Goal: Task Accomplishment & Management: Complete application form

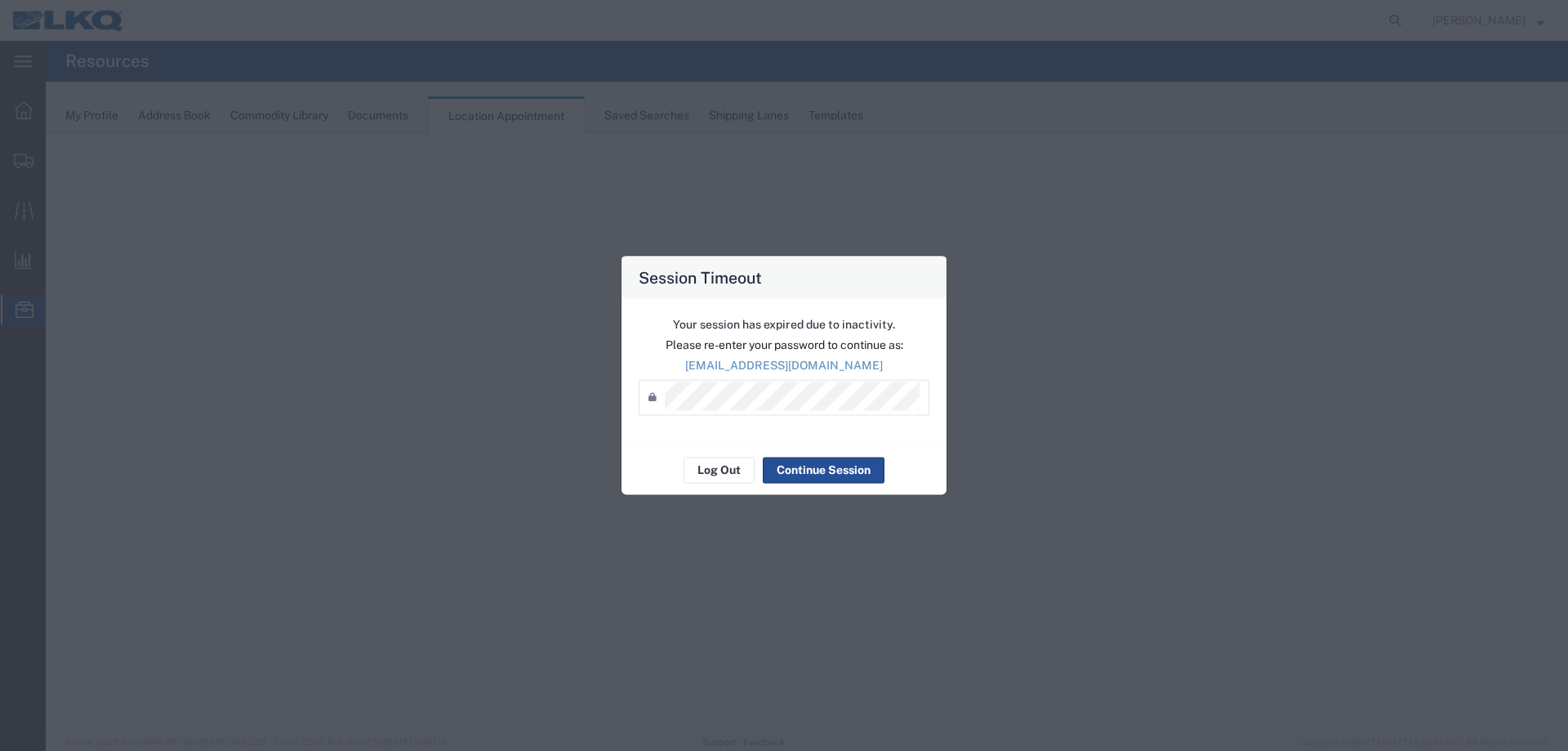
select select "27634"
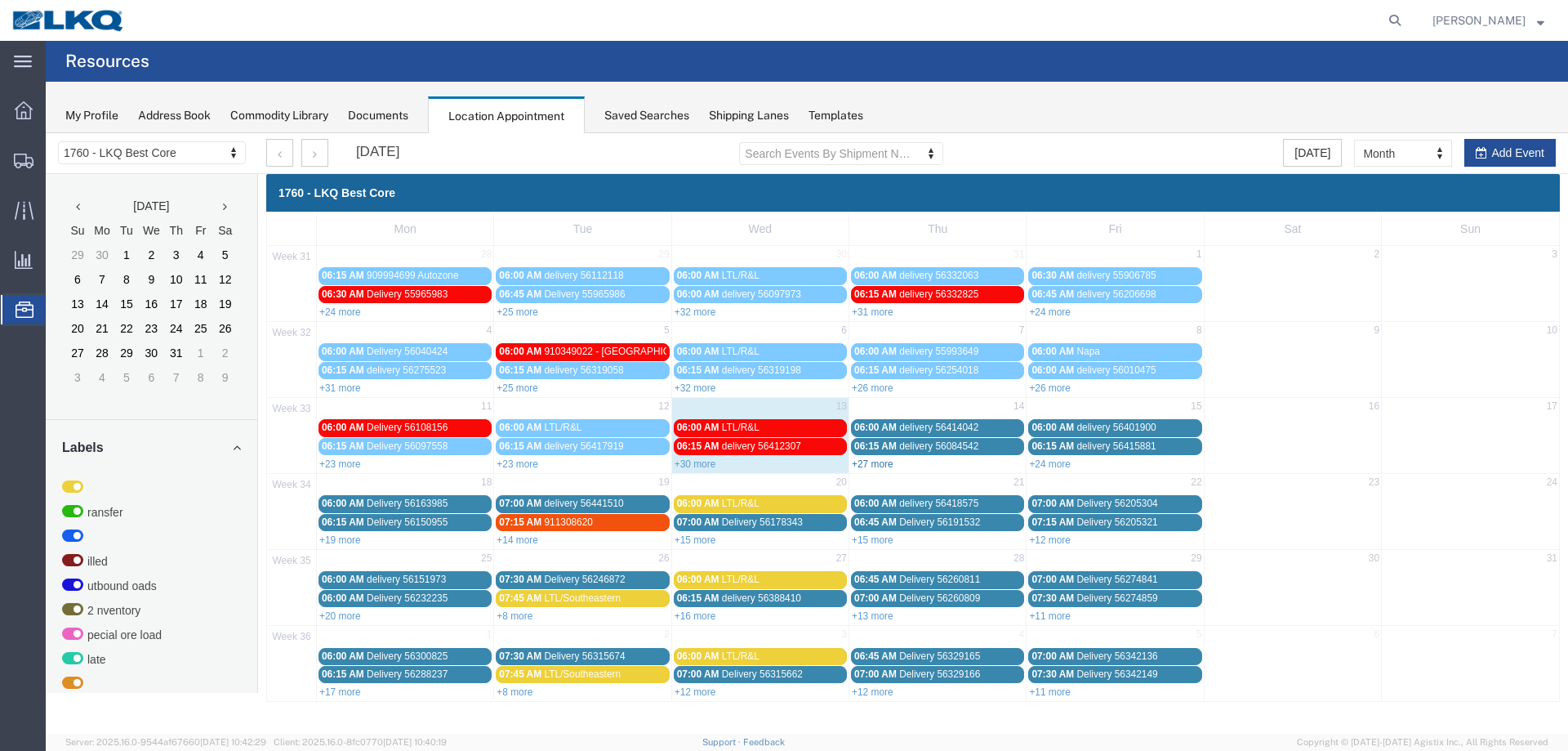
click at [866, 462] on link "+27 more" at bounding box center [872, 464] width 42 height 12
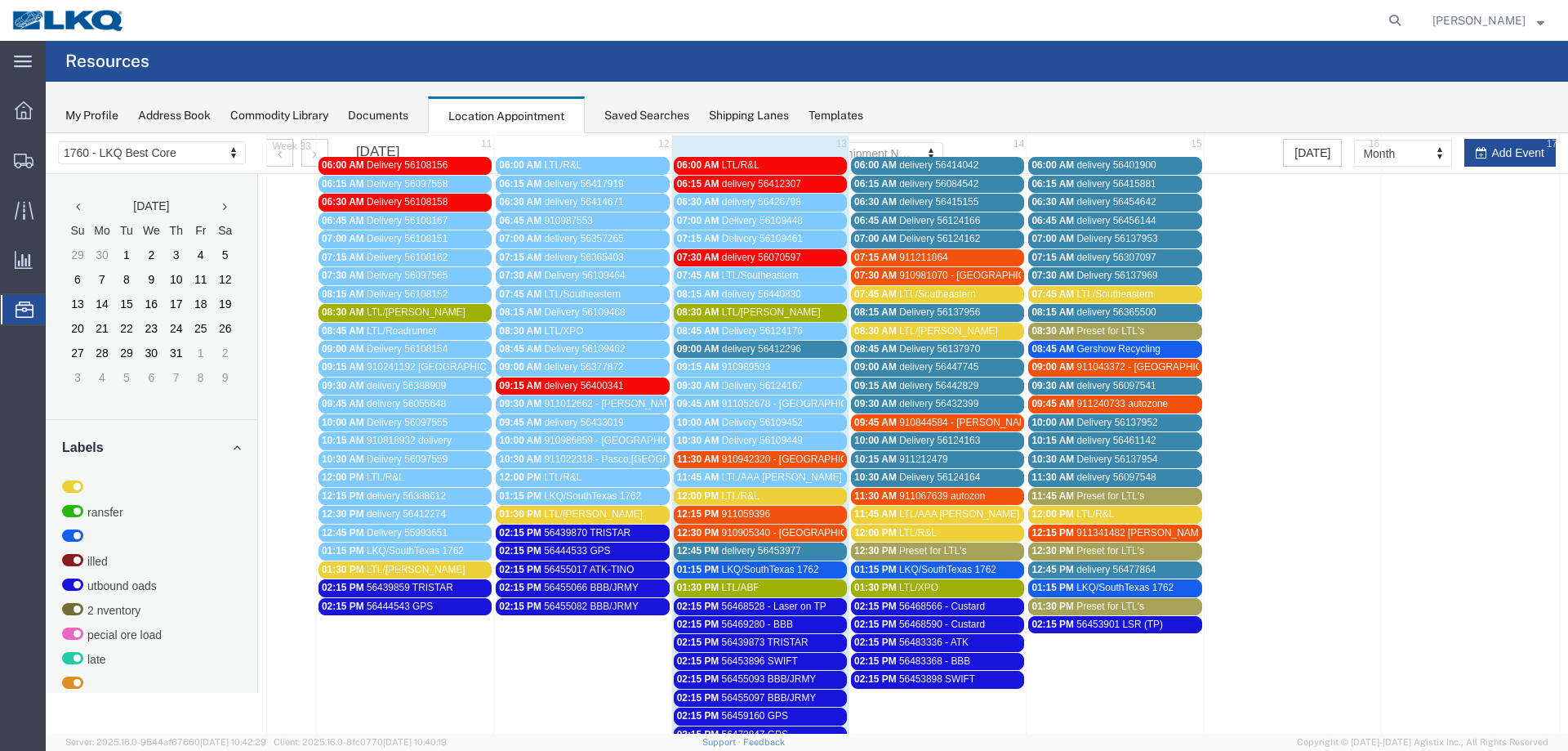
scroll to position [327, 0]
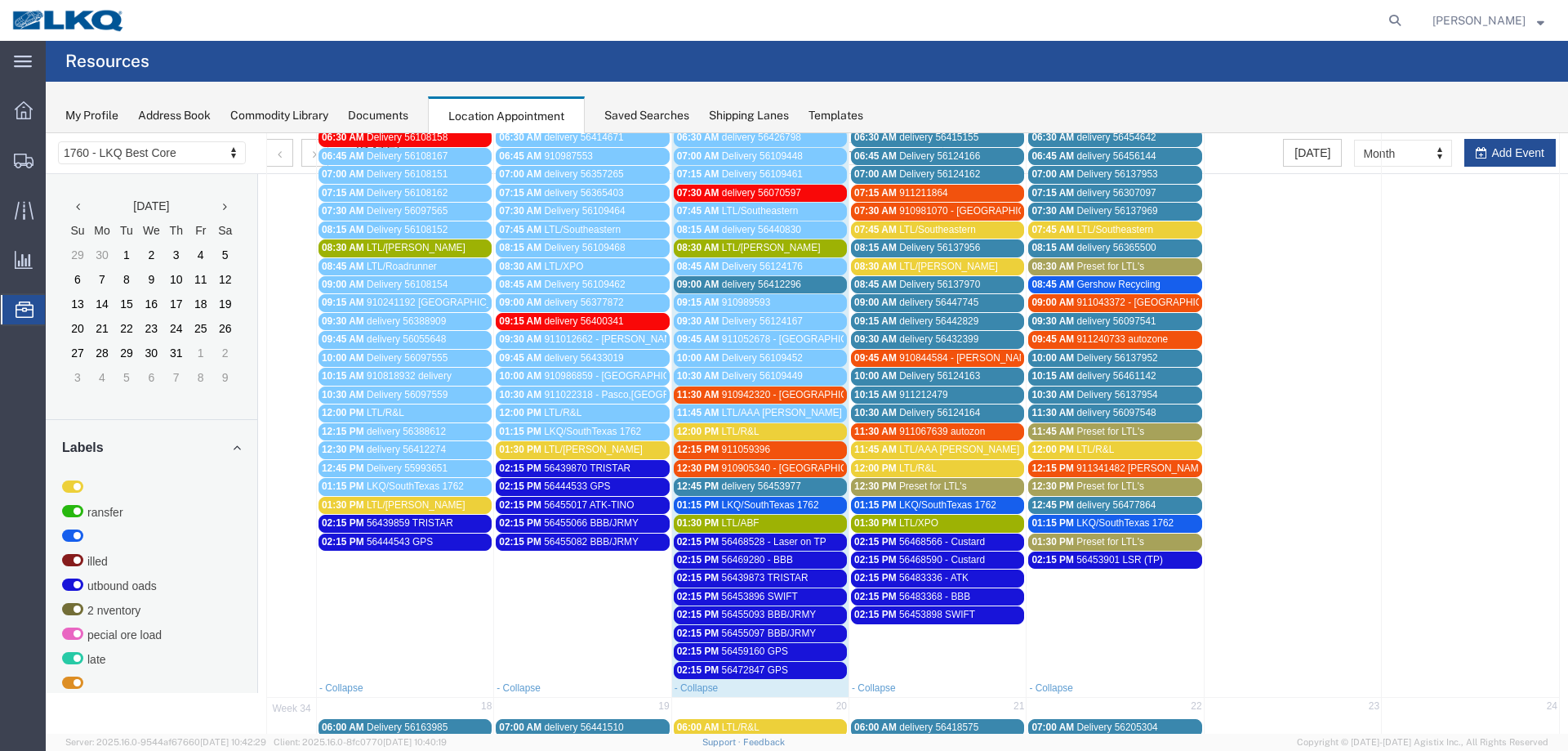
click at [972, 561] on span "56468590 - Custard" at bounding box center [942, 559] width 86 height 12
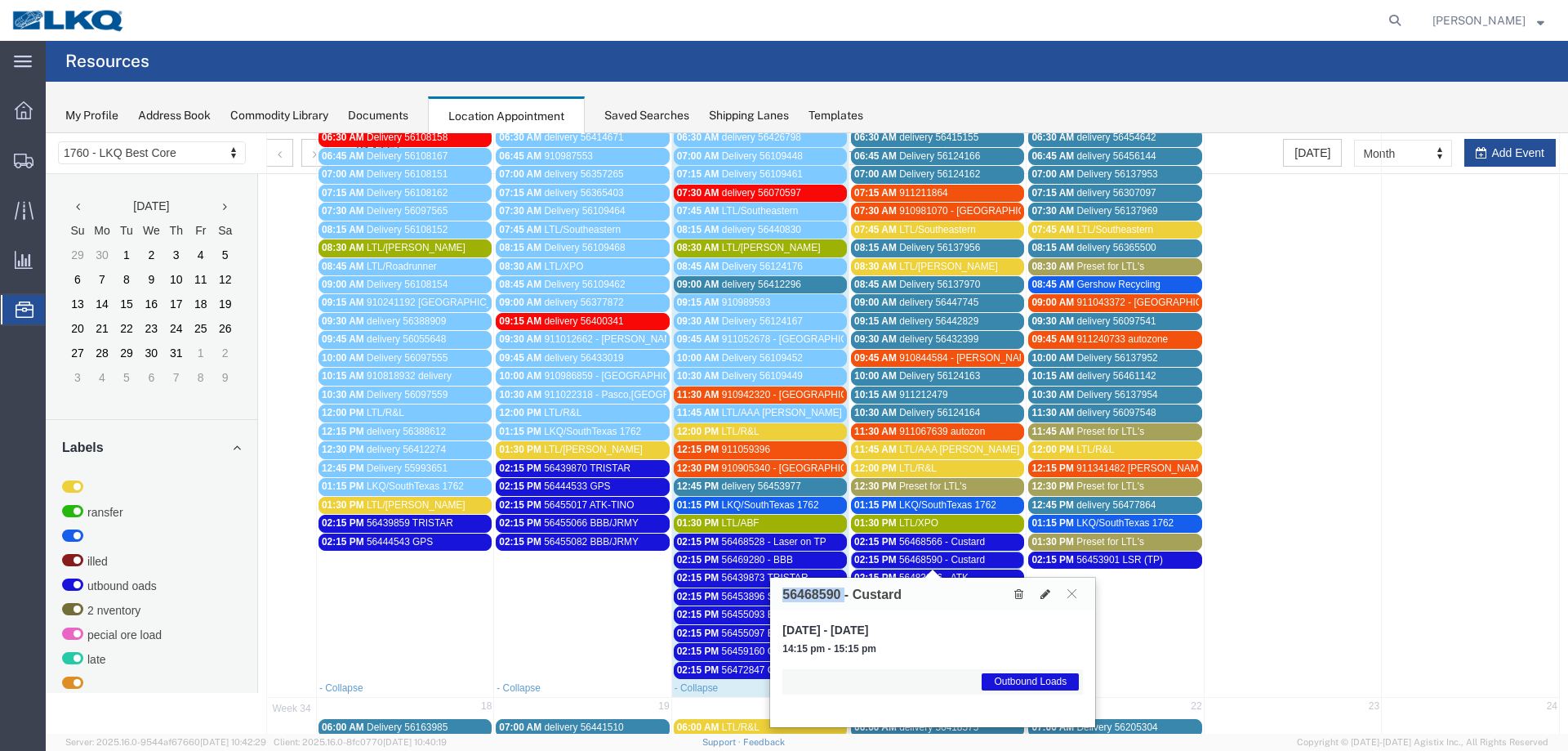
drag, startPoint x: 843, startPoint y: 594, endPoint x: 782, endPoint y: 592, distance: 61.0
click at [782, 592] on h3 "56468590 - Custard" at bounding box center [841, 594] width 119 height 15
copy h3 "56468590"
click at [1018, 591] on icon at bounding box center [1018, 594] width 9 height 12
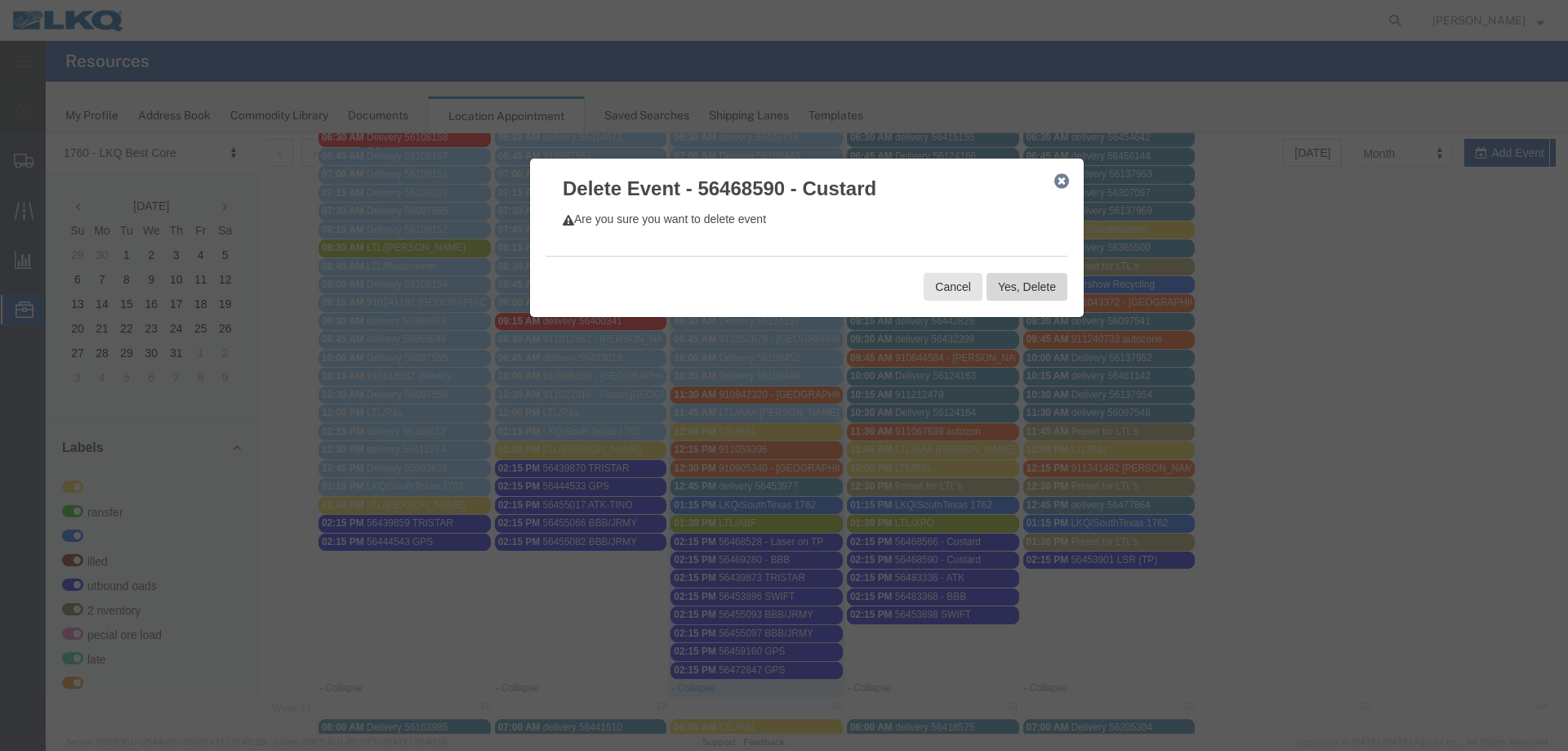
click at [1047, 297] on button "Yes, Delete" at bounding box center [1027, 286] width 81 height 28
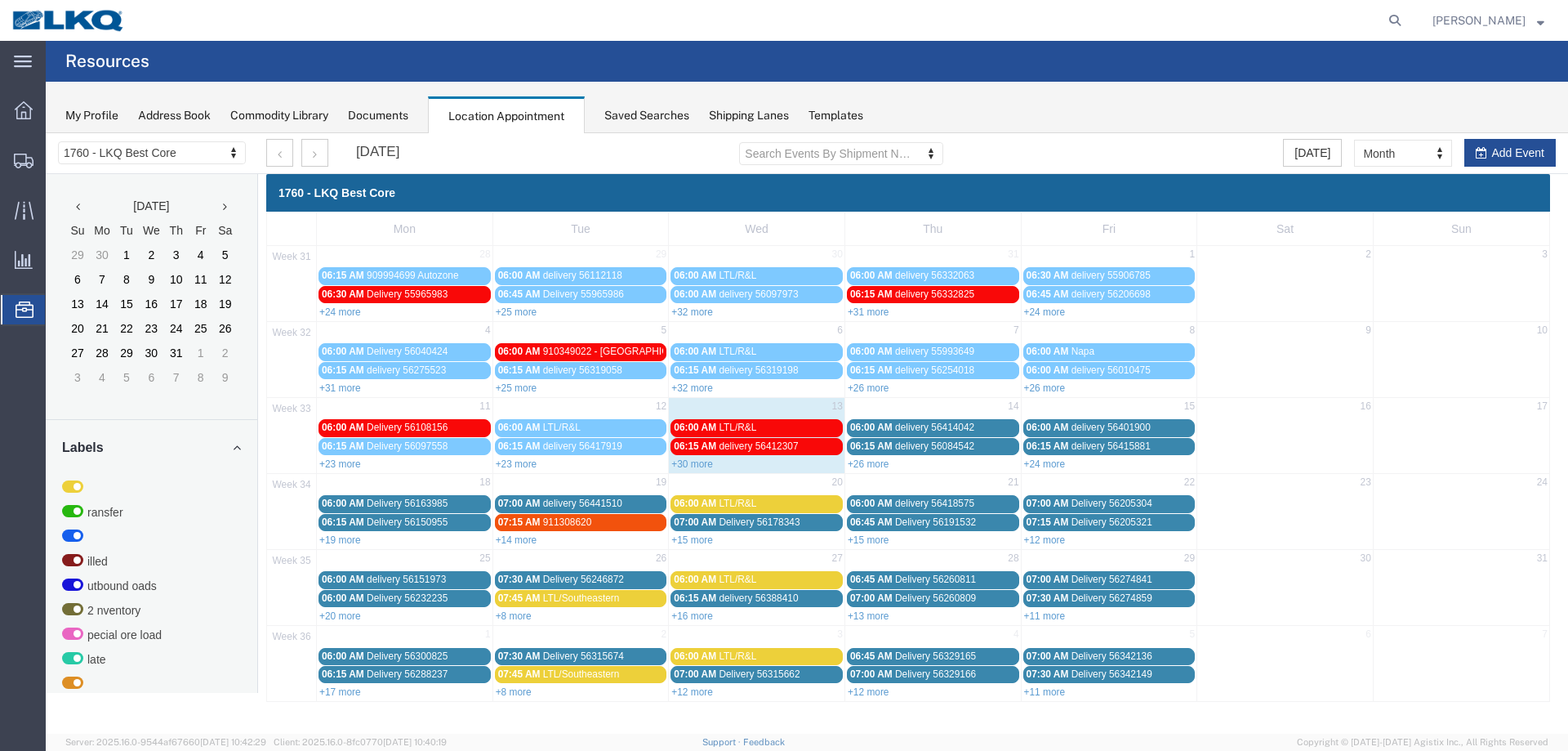
scroll to position [0, 0]
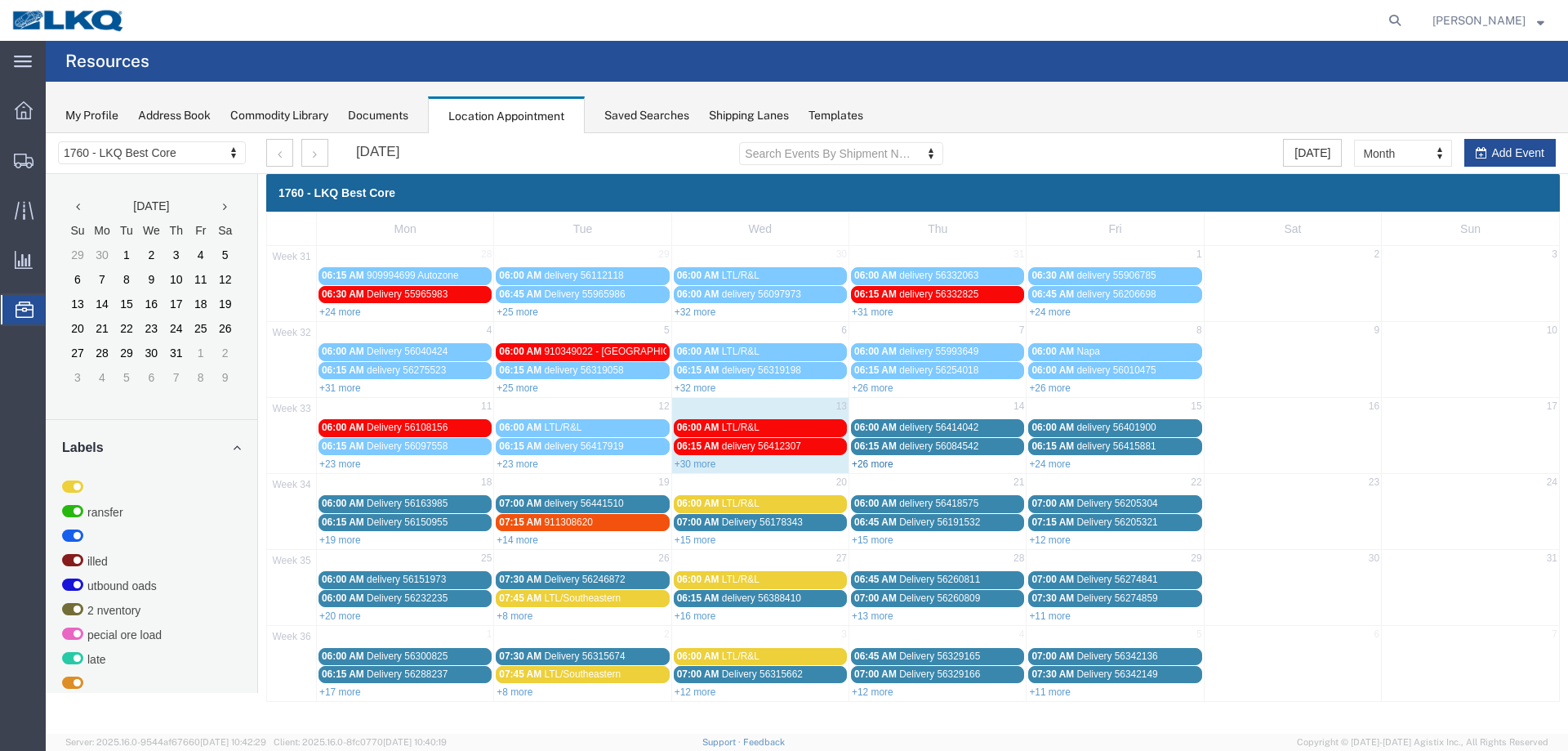
click at [874, 463] on link "+26 more" at bounding box center [872, 464] width 42 height 12
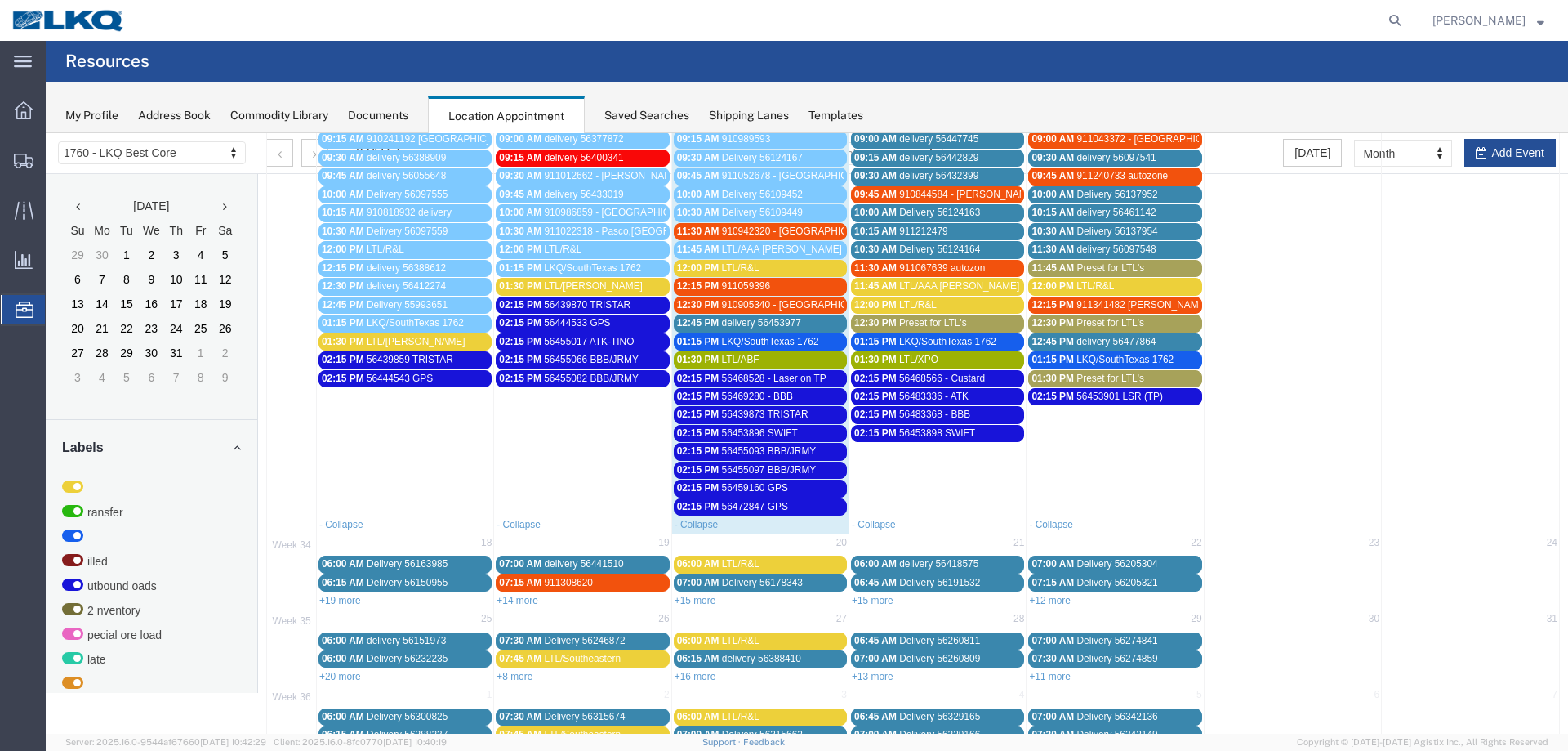
scroll to position [164, 0]
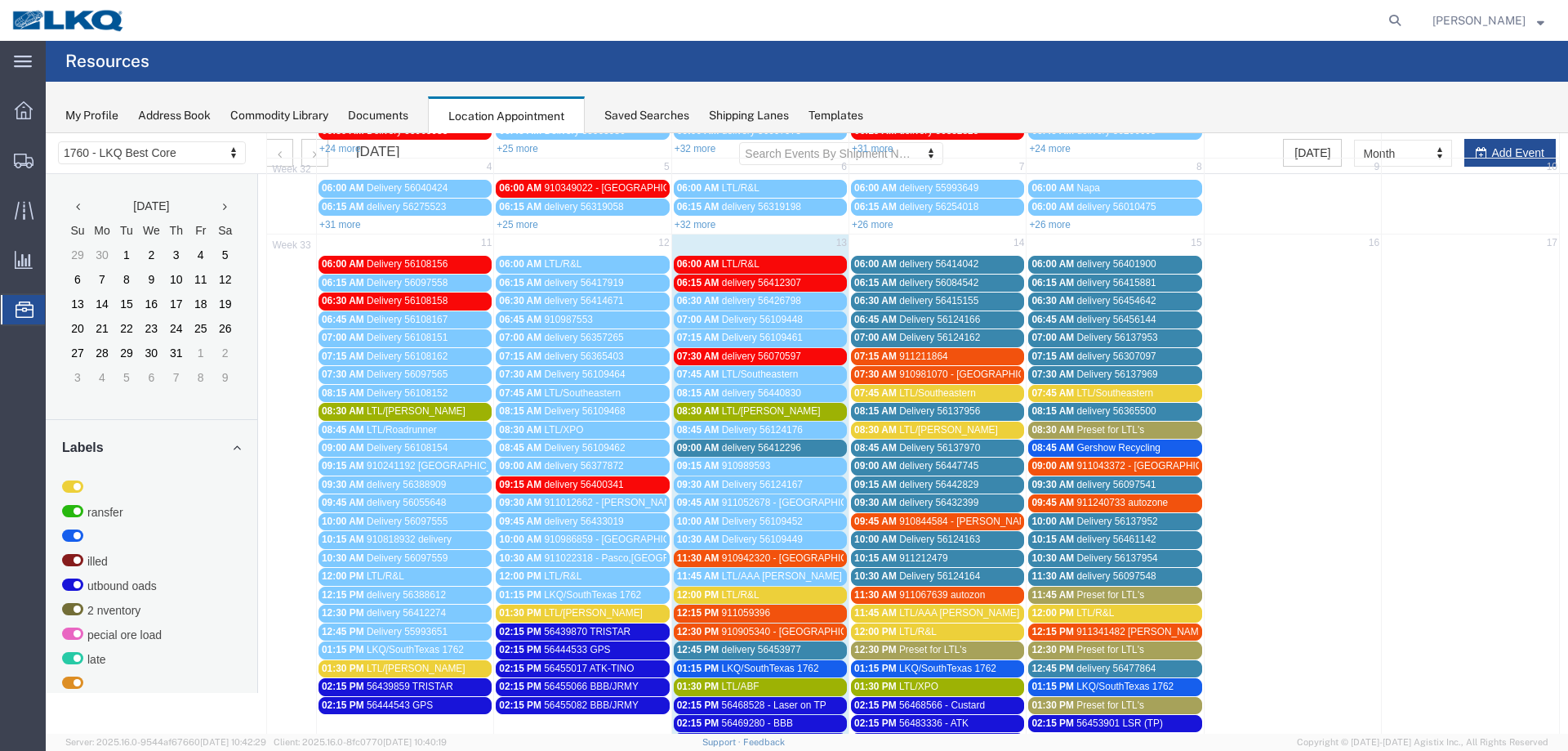
click at [775, 443] on span "delivery 56412296" at bounding box center [762, 448] width 79 height 12
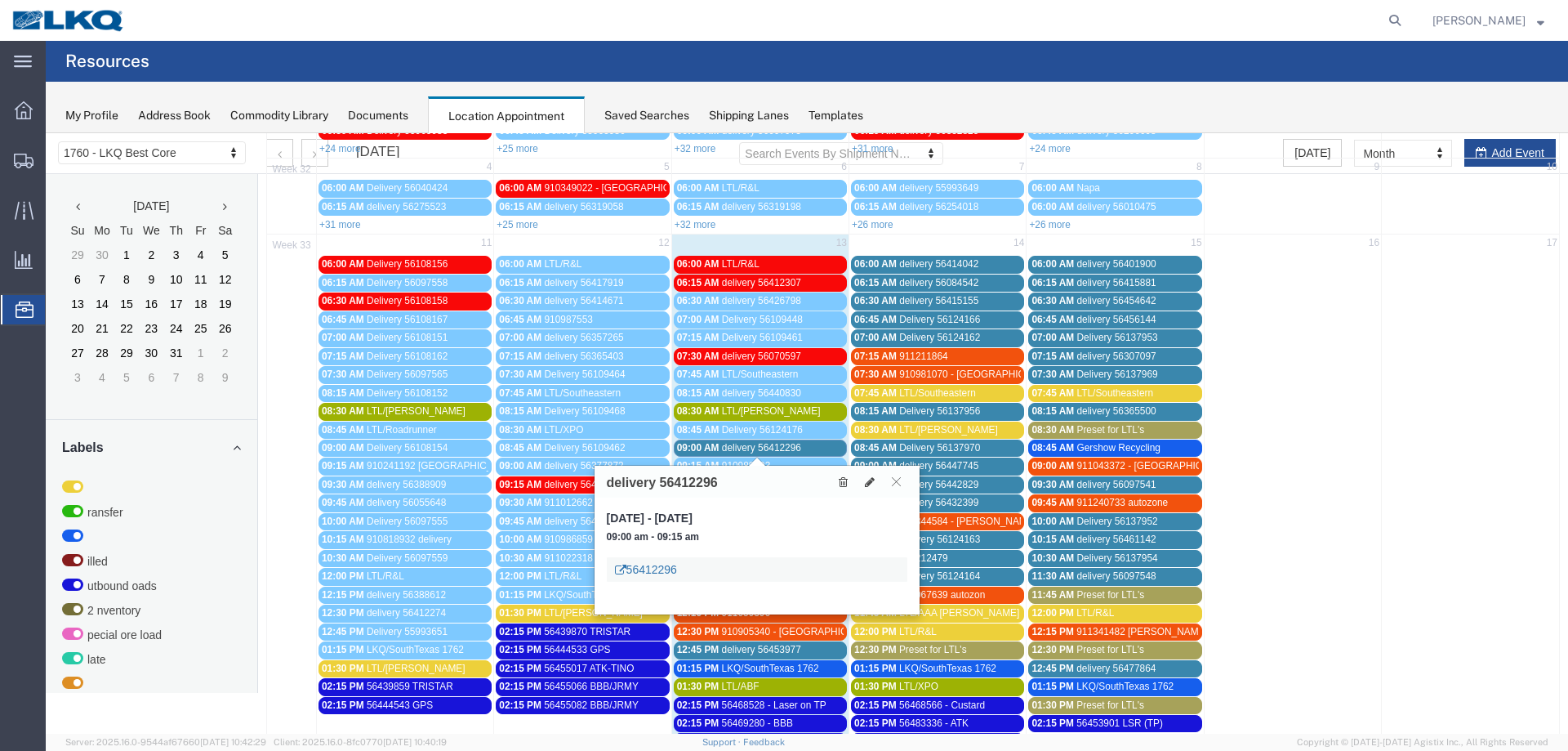
click at [655, 567] on link "56412296" at bounding box center [646, 569] width 62 height 16
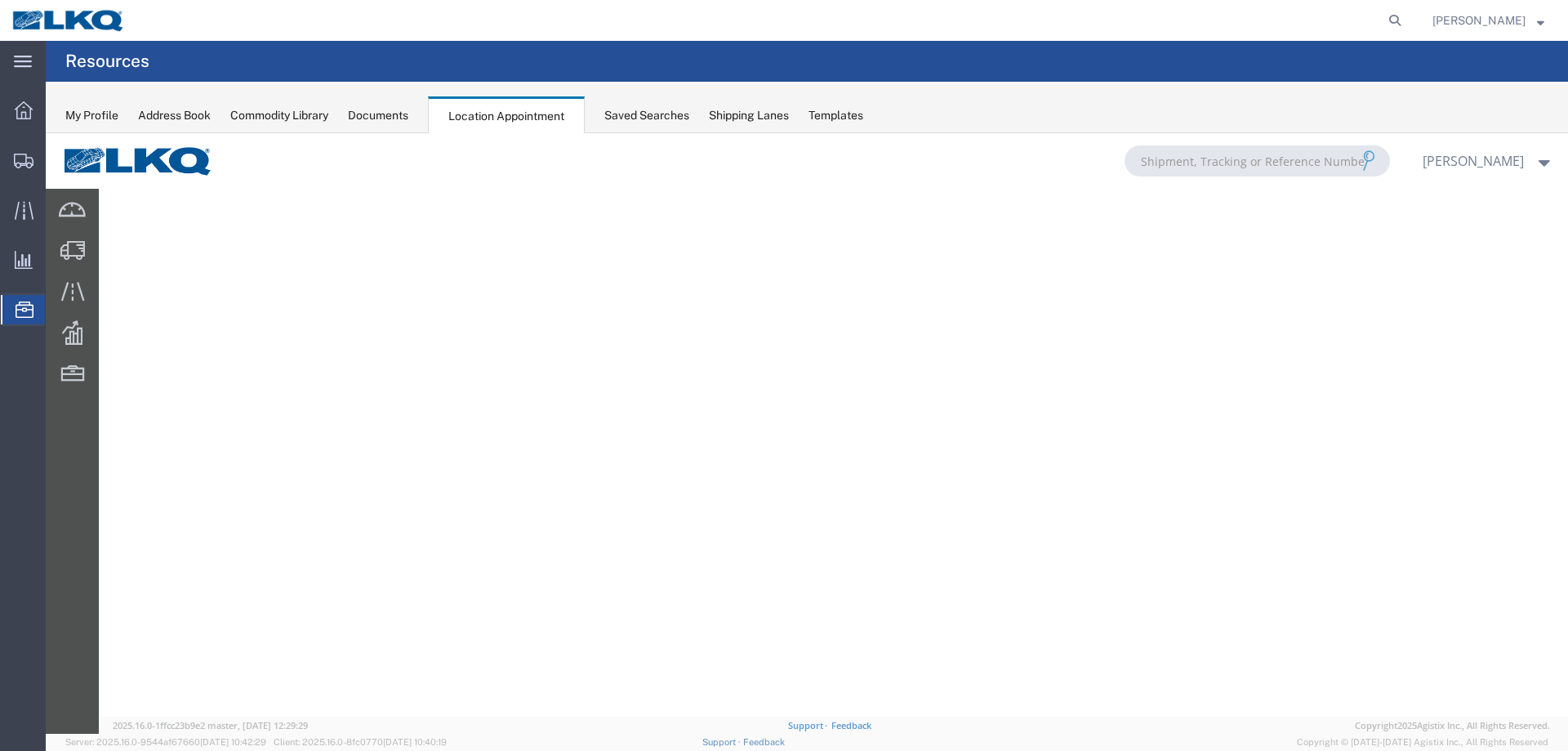
scroll to position [0, 0]
click at [676, 119] on div "Saved Searches" at bounding box center [647, 116] width 85 height 17
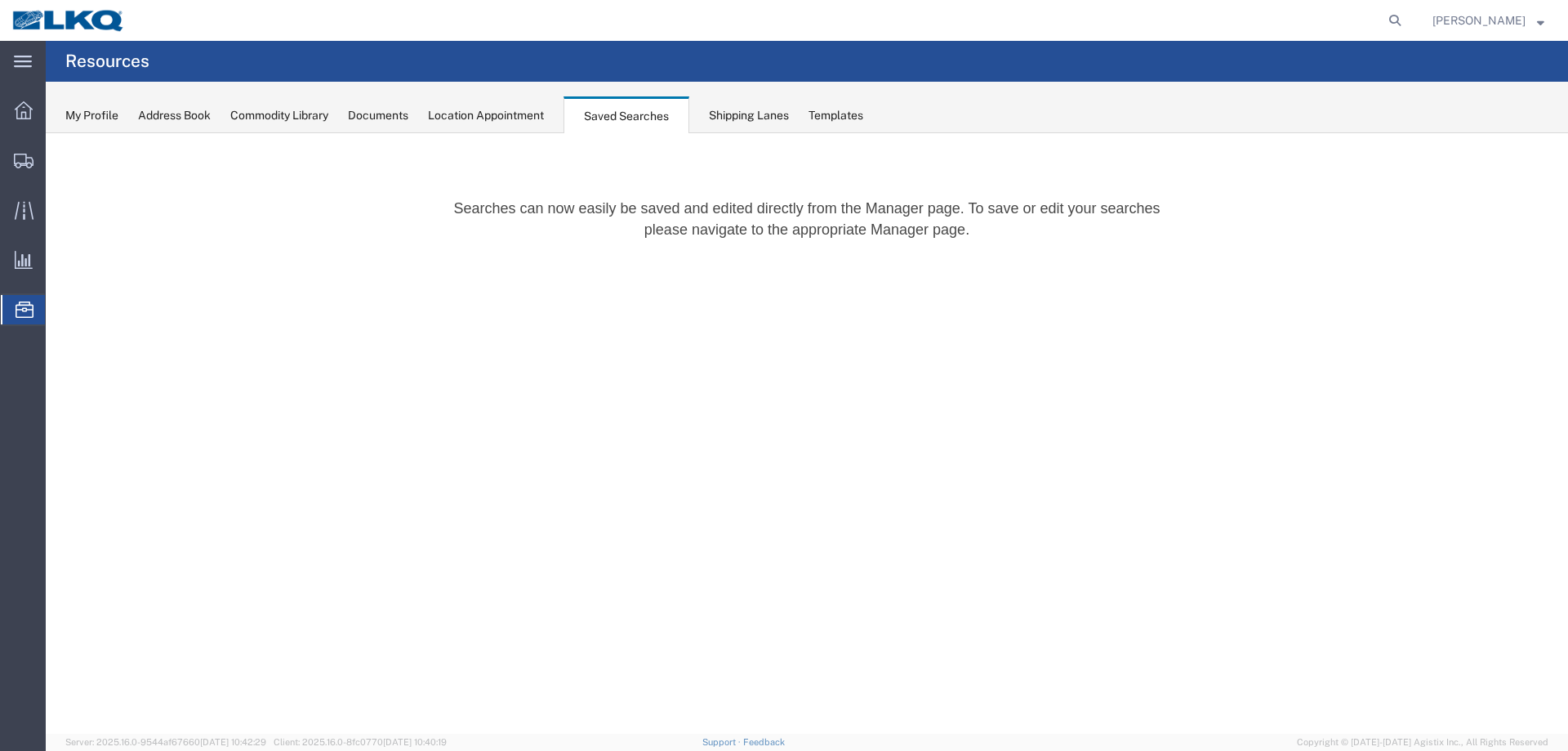
click at [499, 119] on div "Location Appointment" at bounding box center [486, 116] width 116 height 17
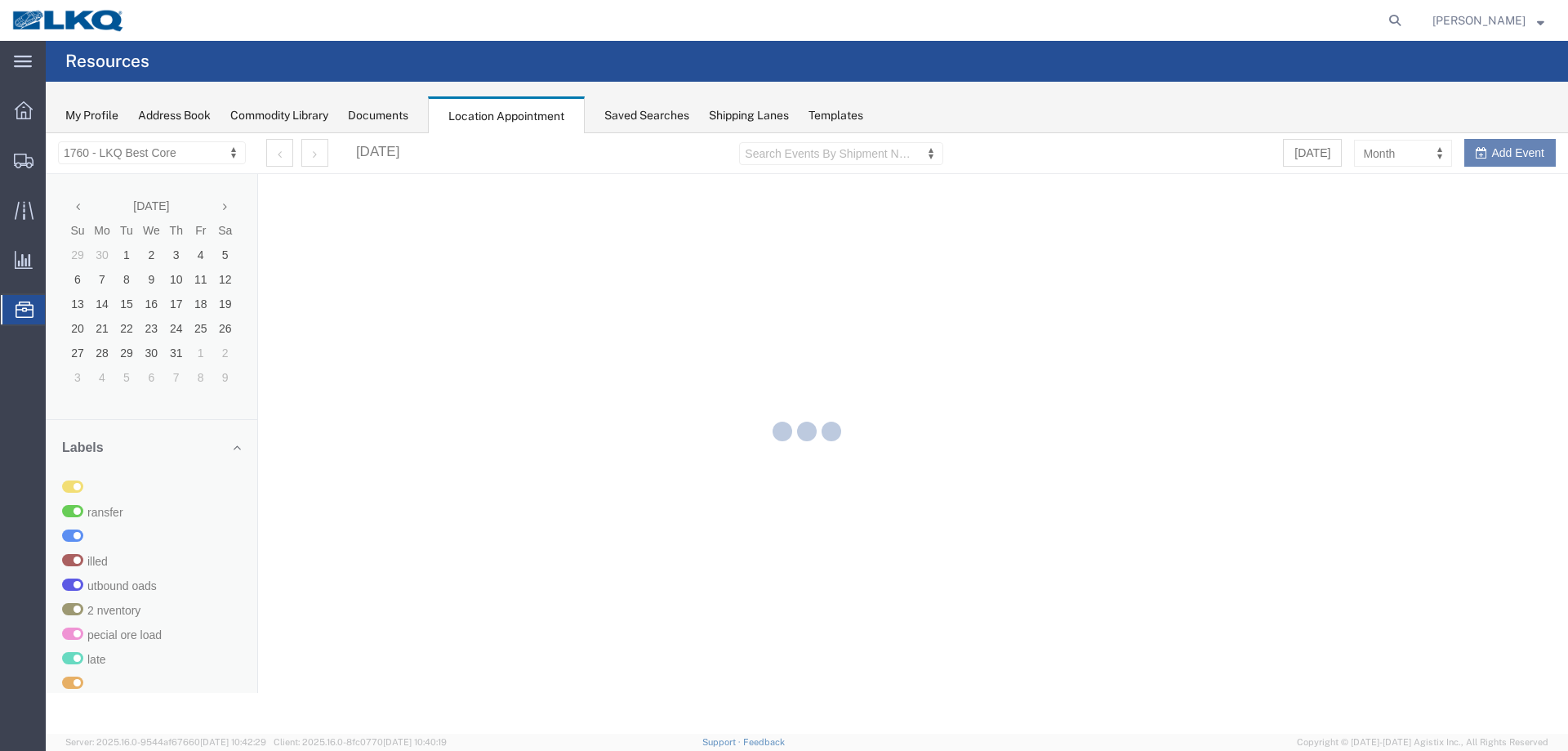
select select "27634"
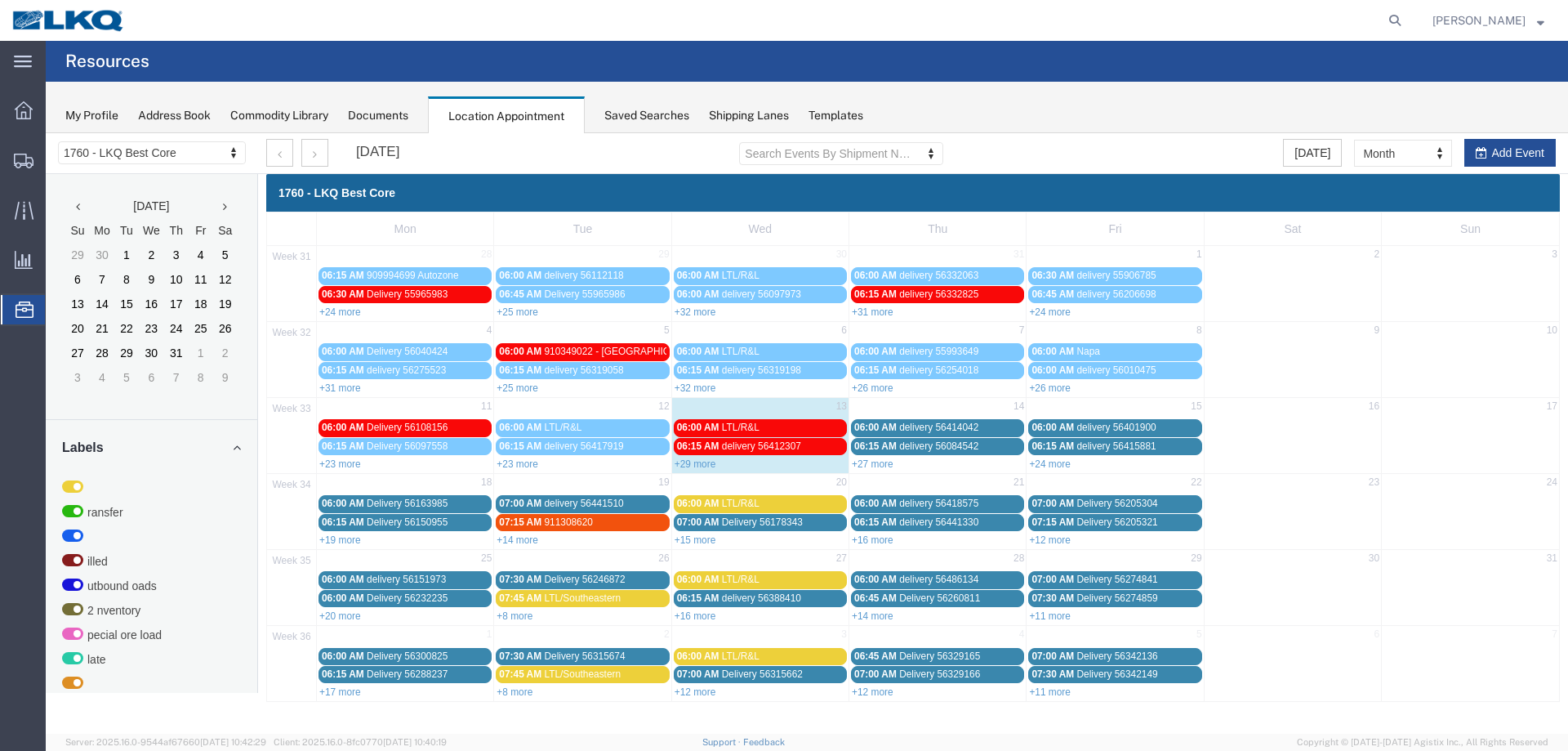
click at [698, 470] on div "+29 more" at bounding box center [761, 463] width 176 height 16
select select "1"
select select
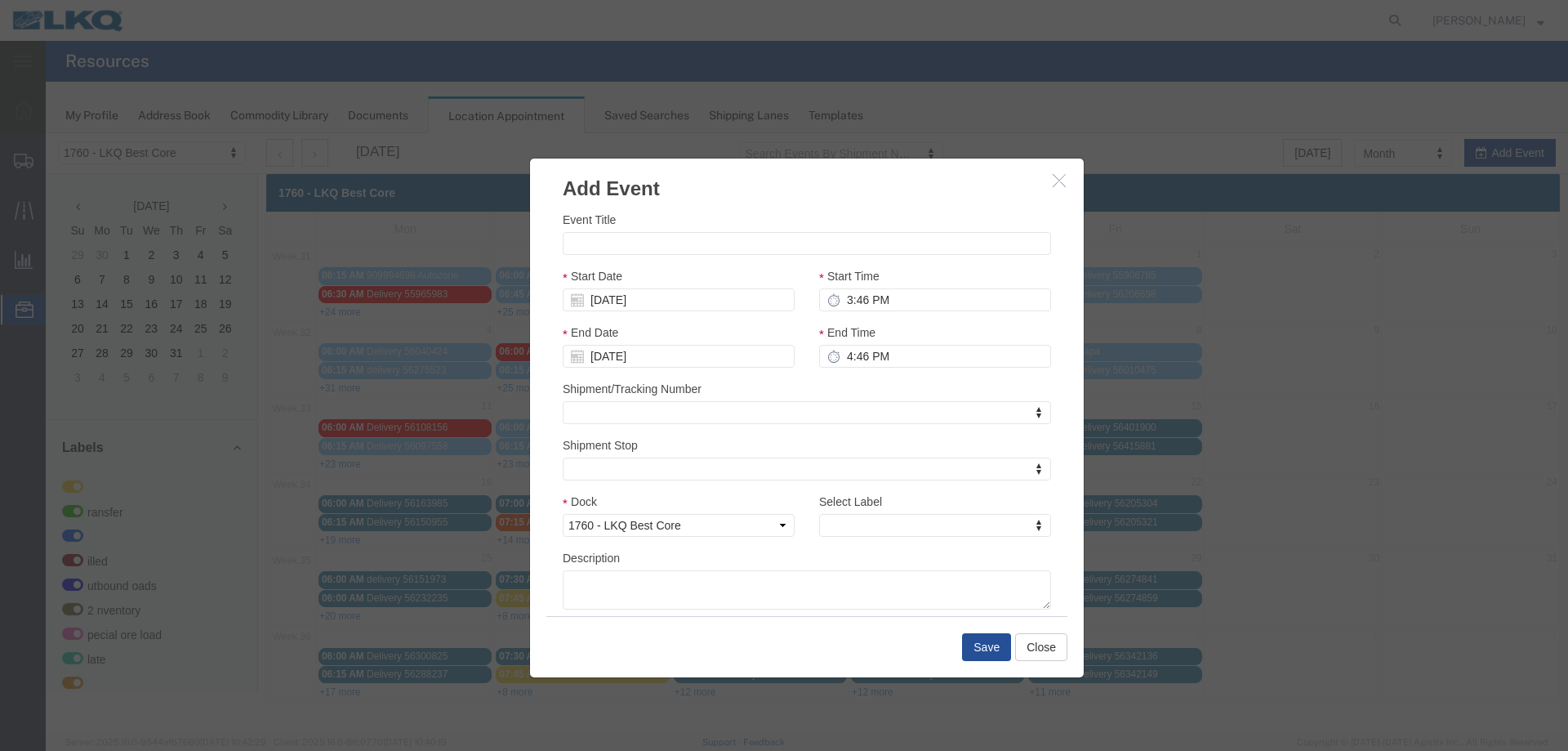
click at [1069, 182] on button "button" at bounding box center [1061, 180] width 20 height 20
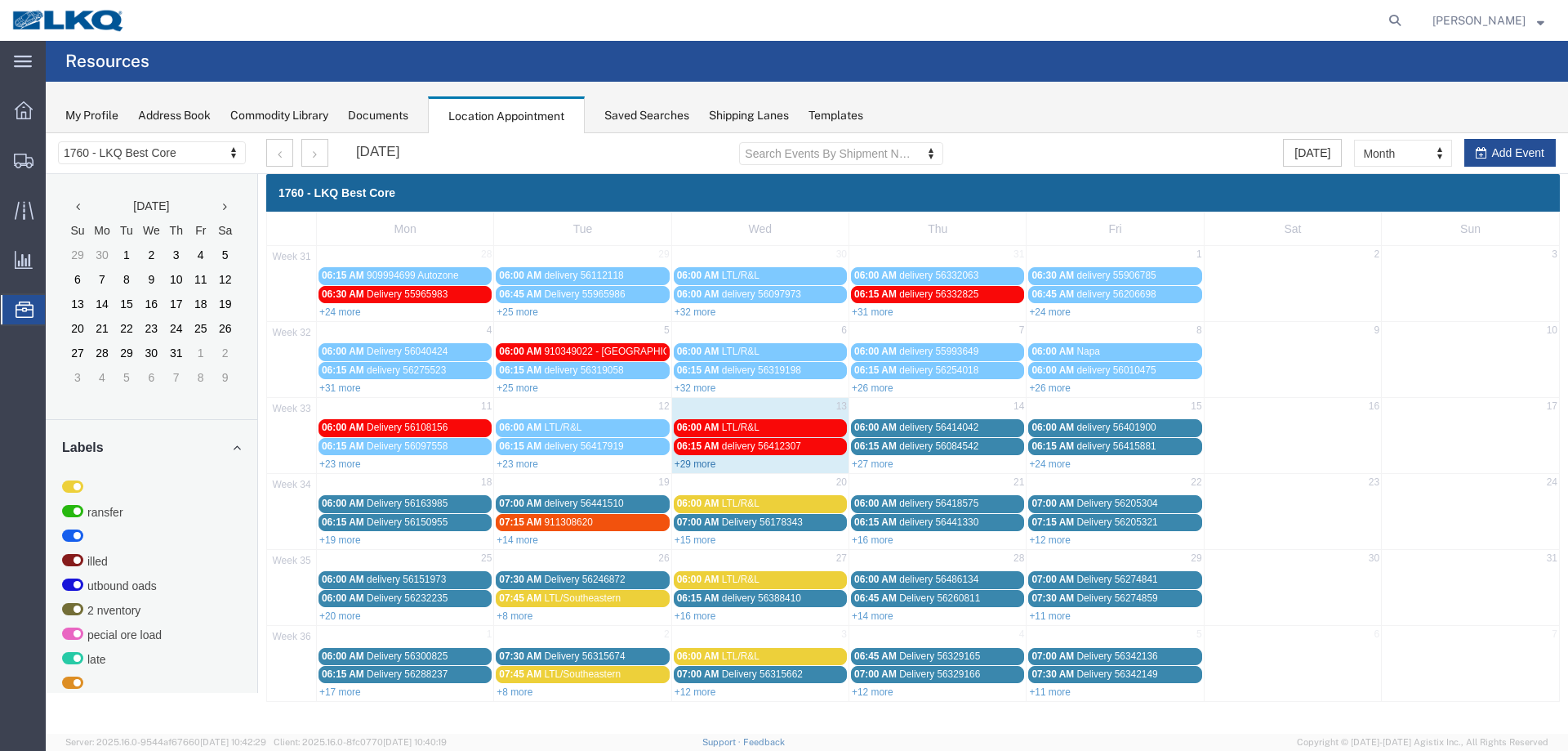
click at [689, 464] on link "+29 more" at bounding box center [695, 464] width 42 height 12
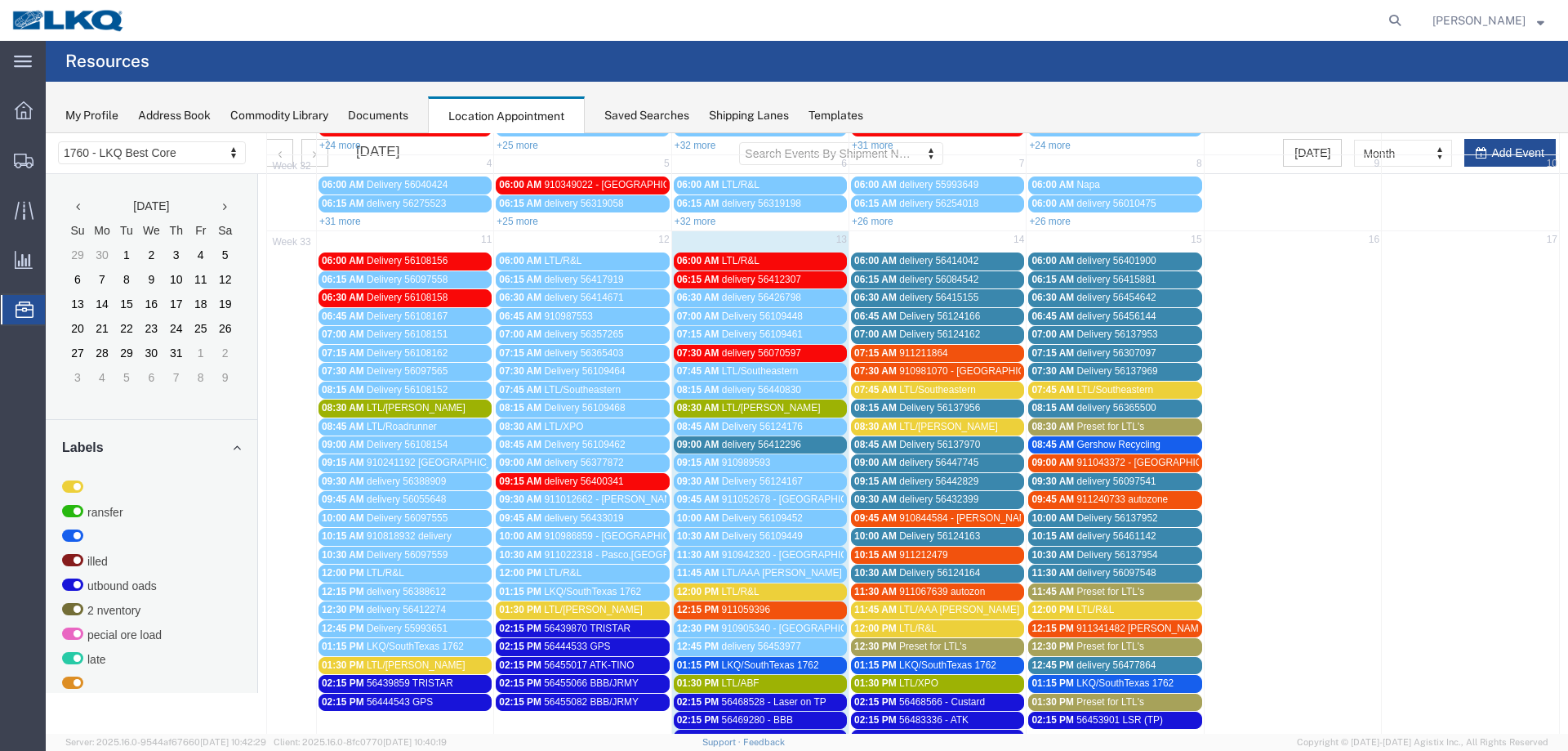
scroll to position [81, 0]
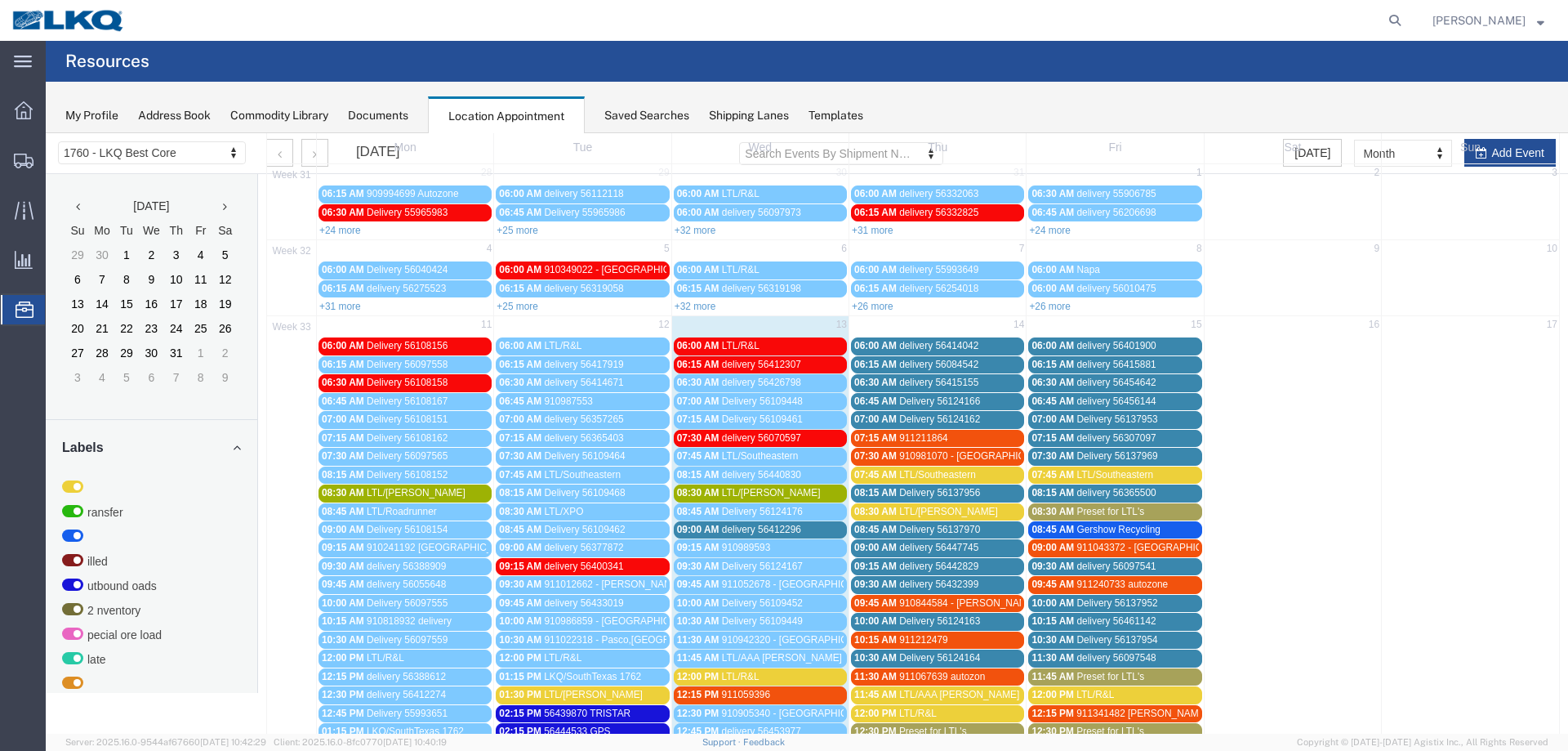
click at [738, 532] on span "delivery 56412296" at bounding box center [762, 529] width 79 height 12
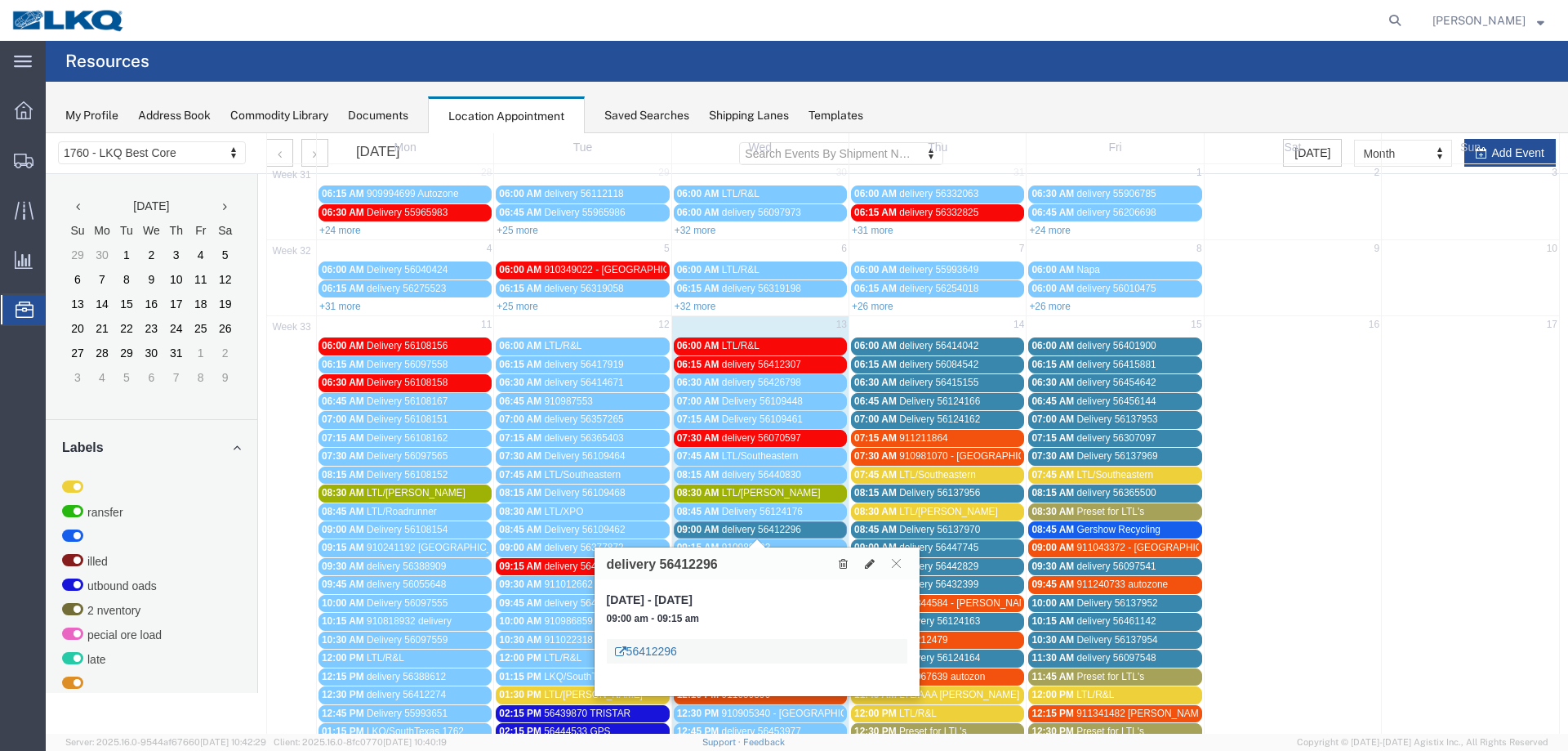
click at [634, 649] on link "56412296" at bounding box center [646, 650] width 62 height 16
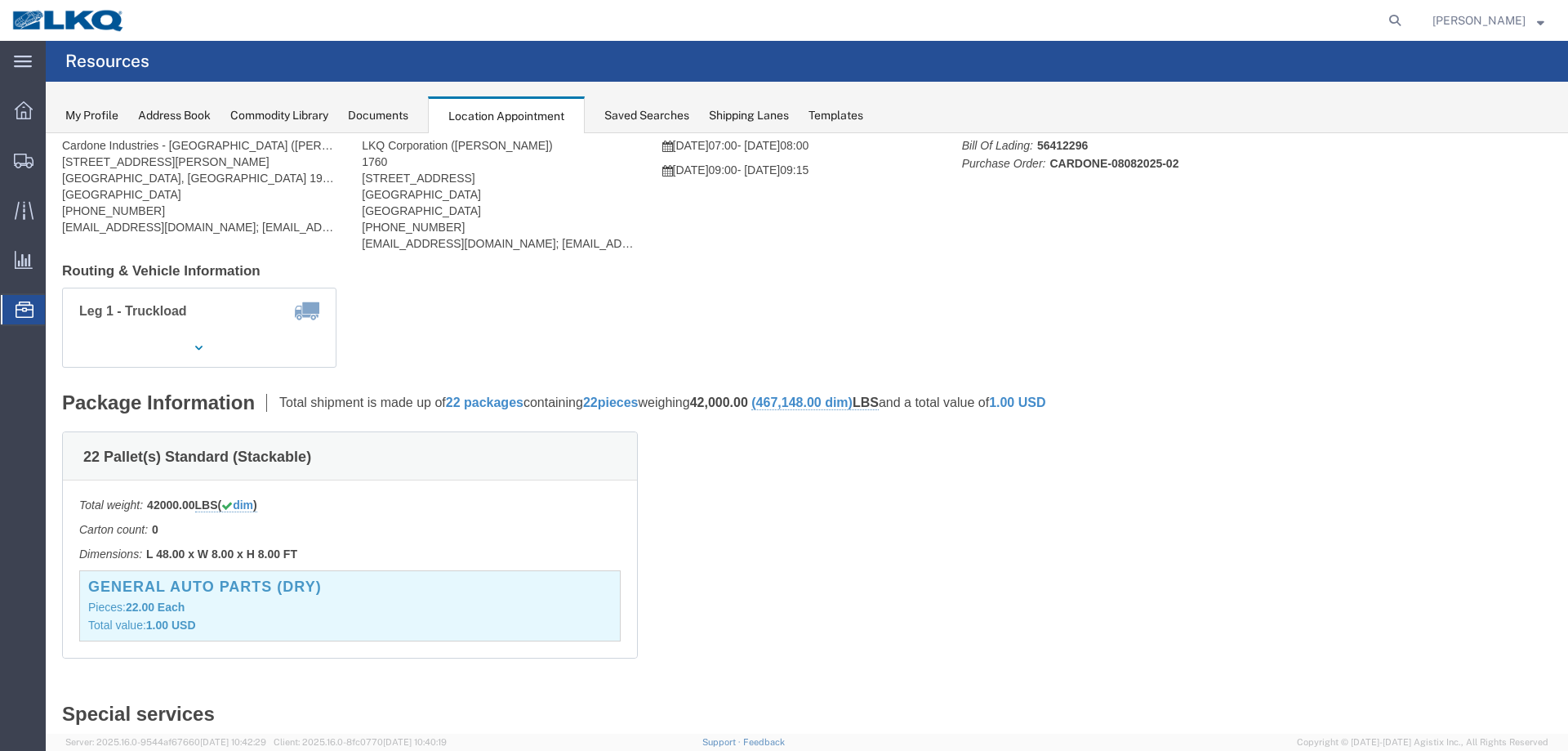
scroll to position [0, 0]
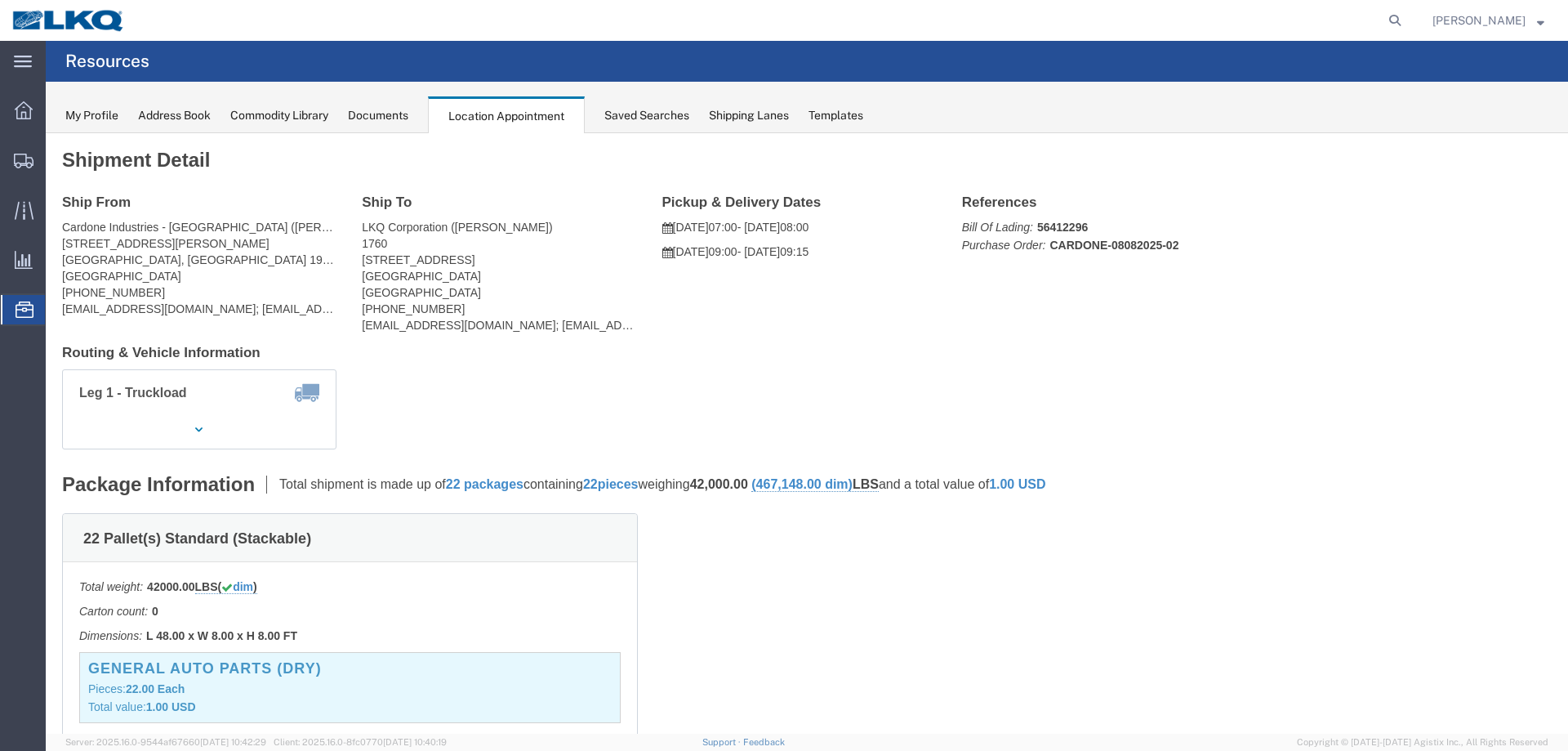
click at [646, 118] on div "Saved Searches" at bounding box center [647, 116] width 85 height 17
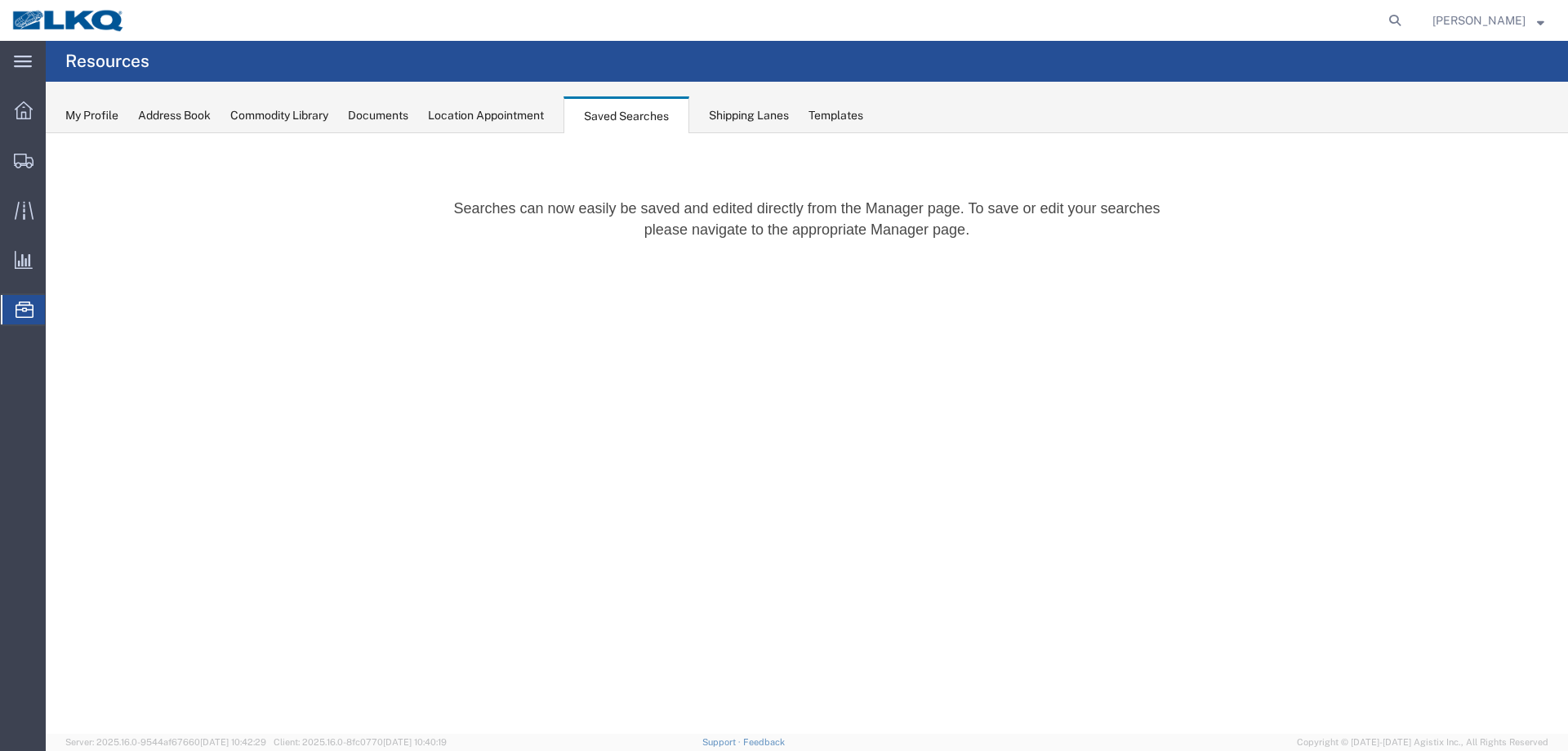
click at [516, 122] on div "Location Appointment" at bounding box center [486, 116] width 116 height 17
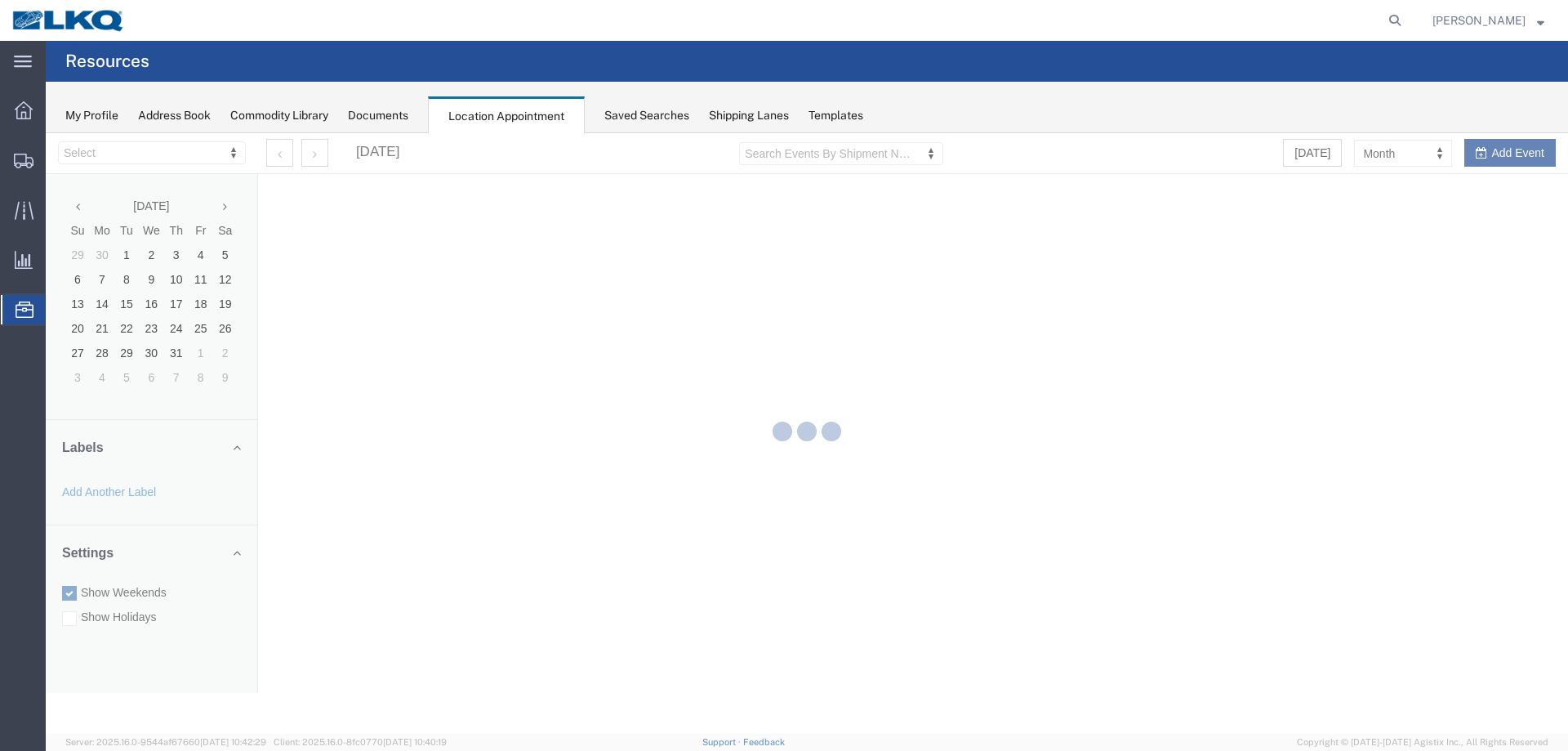
select select "27634"
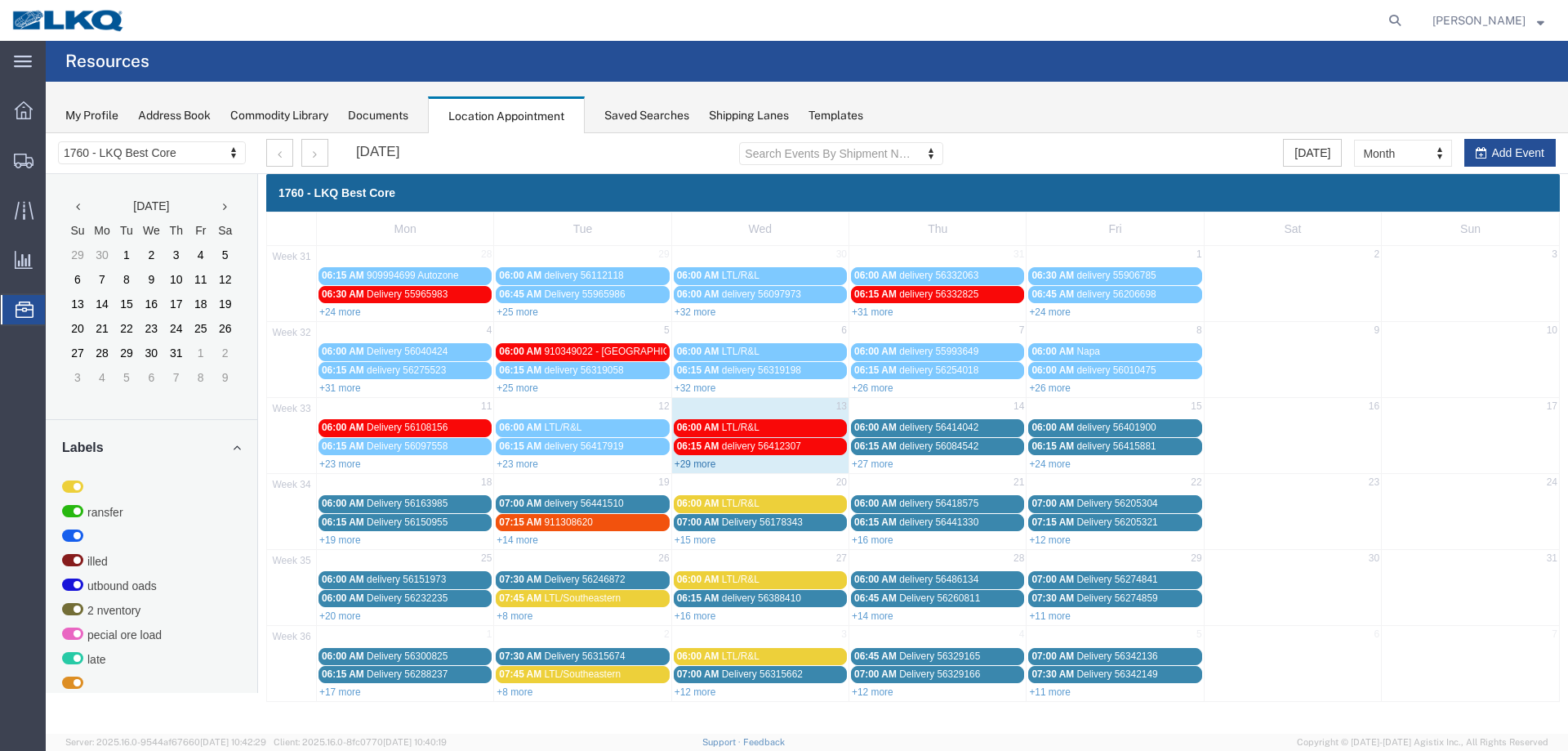
click at [683, 461] on link "+29 more" at bounding box center [695, 464] width 42 height 12
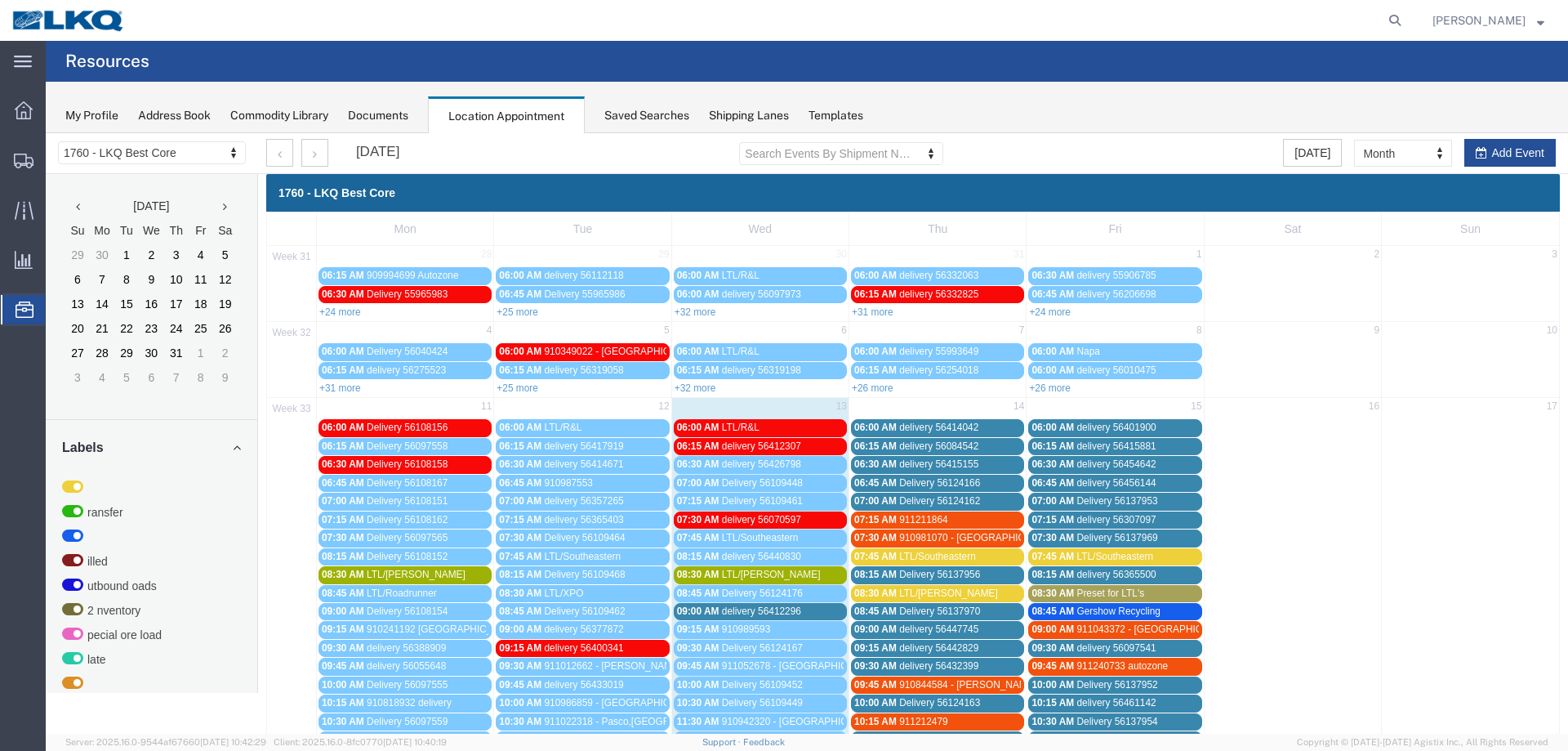
click at [740, 612] on span "delivery 56412296" at bounding box center [762, 611] width 79 height 12
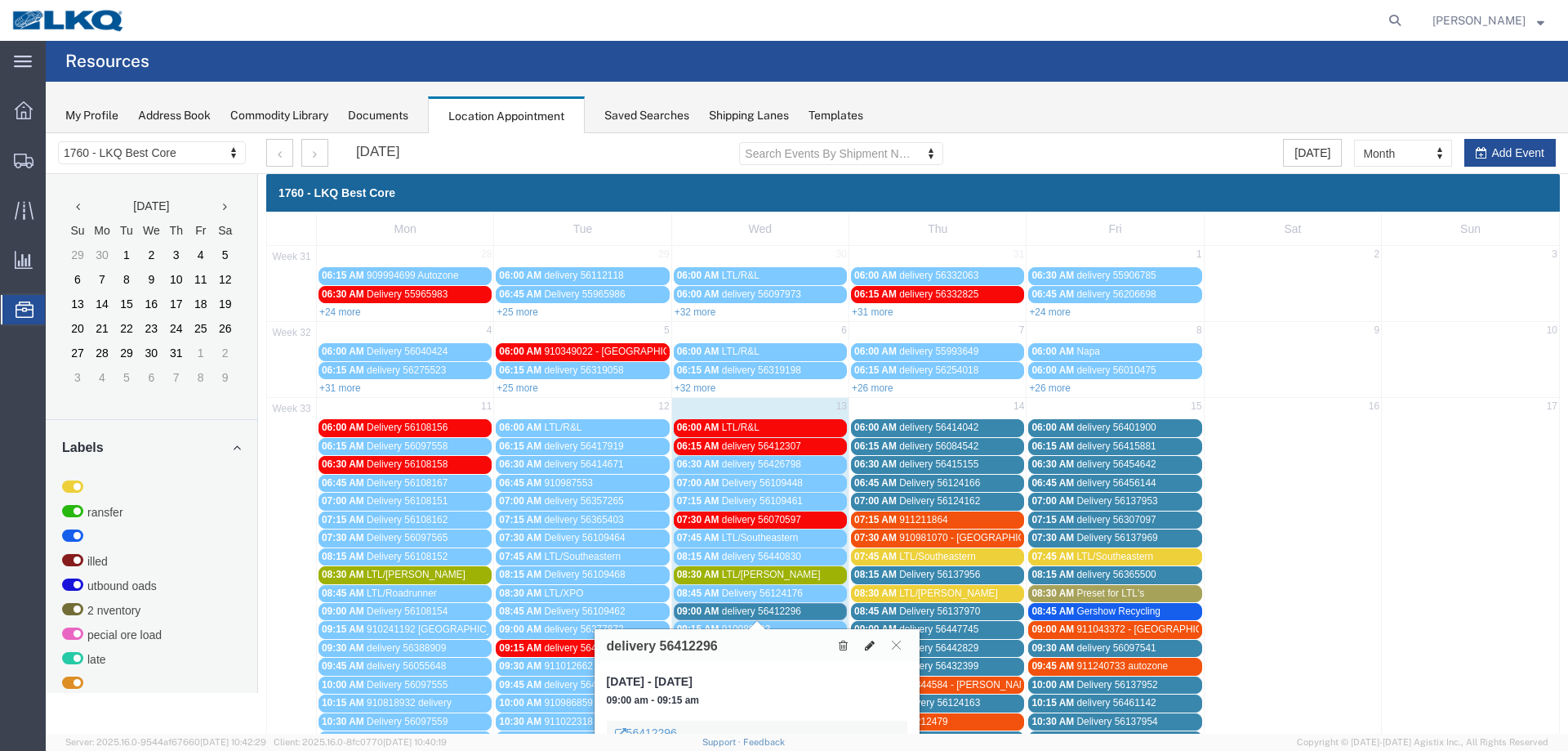
click at [866, 646] on icon at bounding box center [870, 646] width 10 height 12
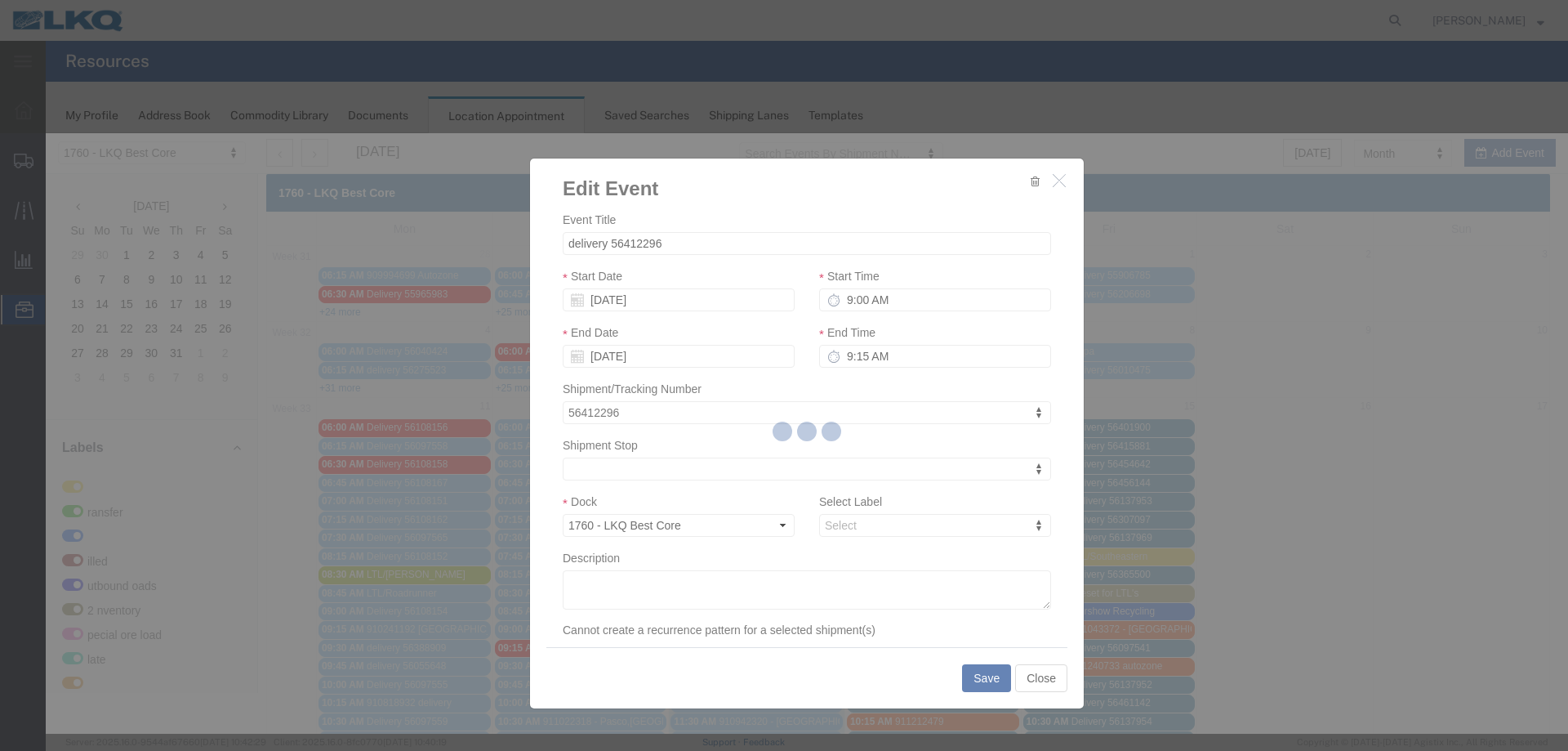
select select
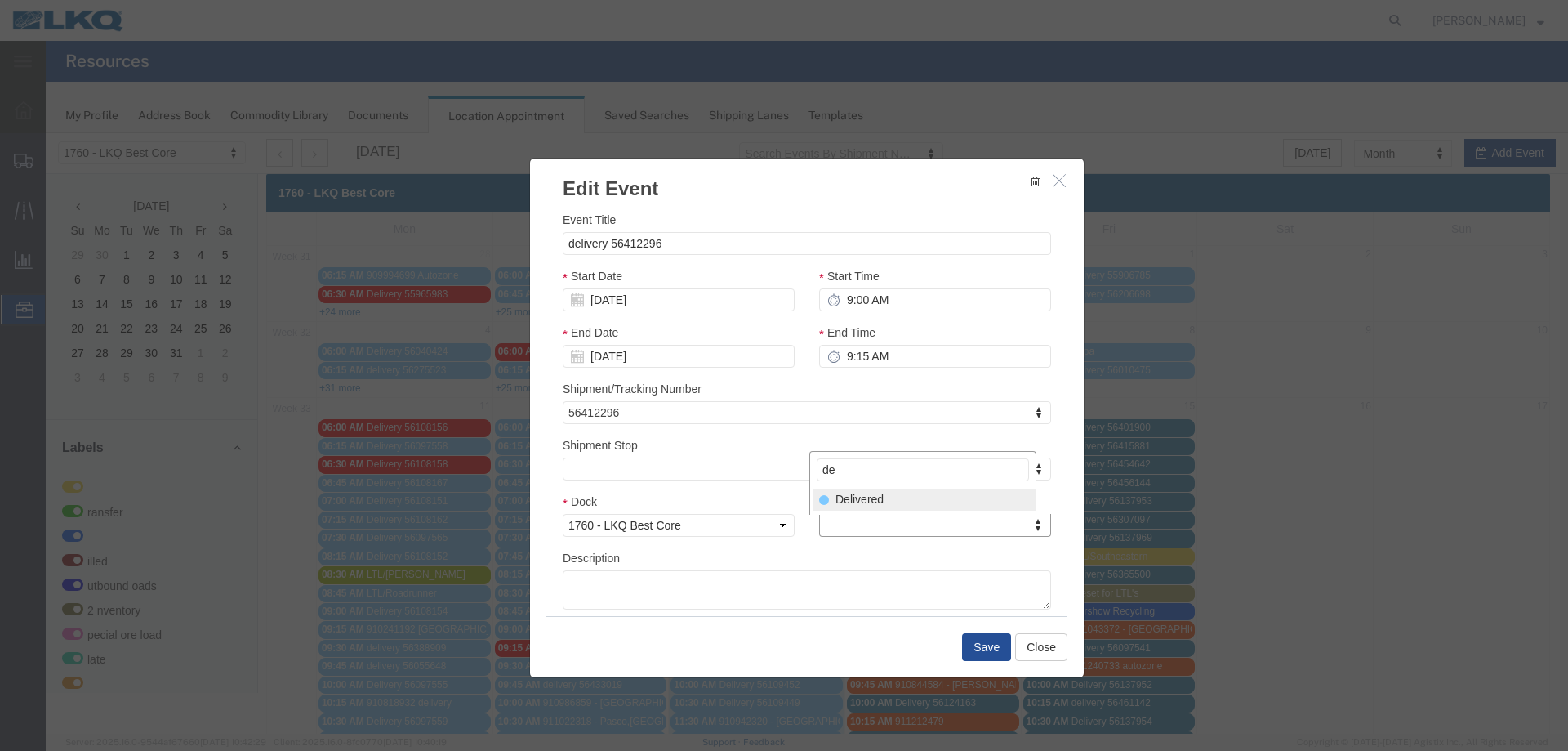
type input "de"
select select "40"
click at [992, 652] on button "Save" at bounding box center [986, 646] width 49 height 28
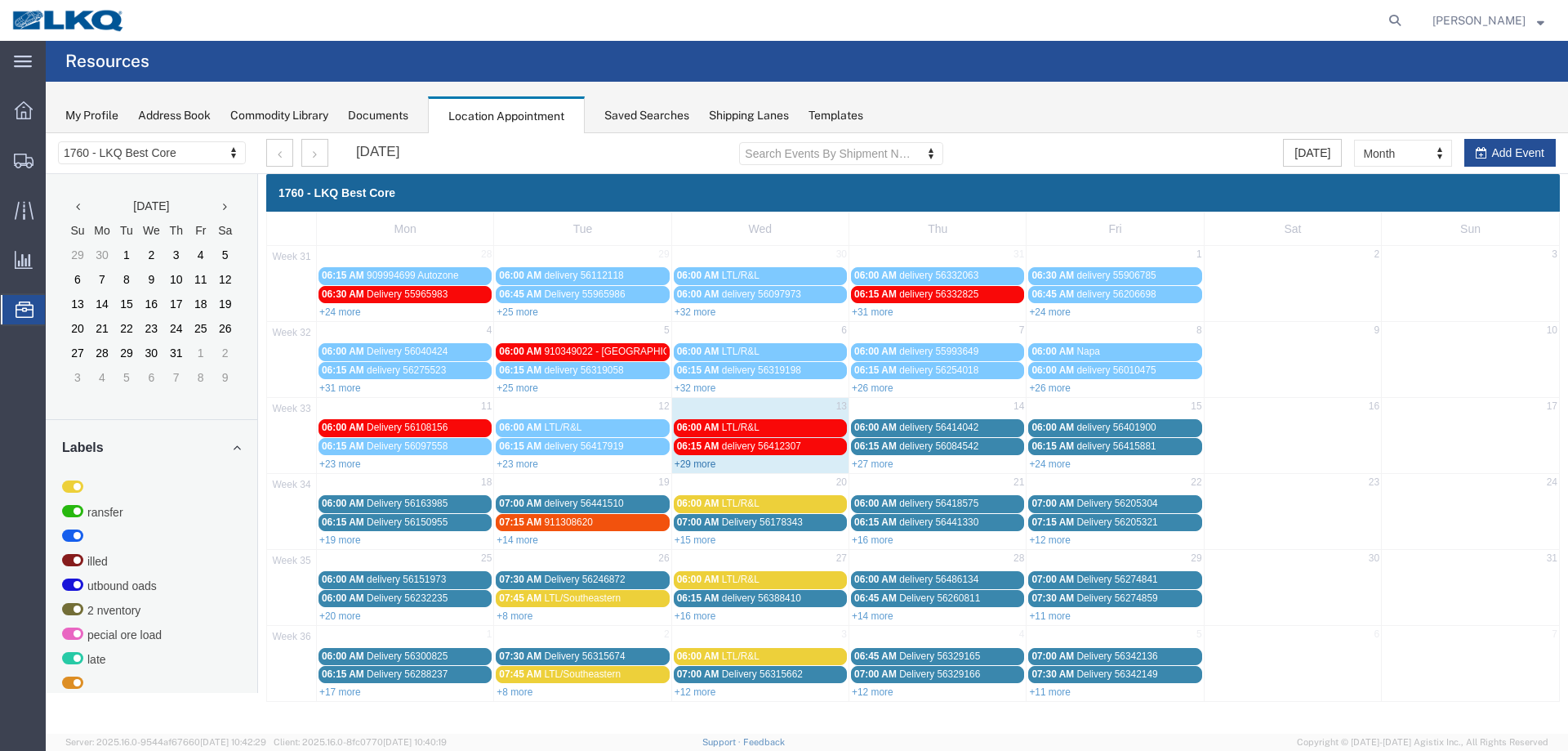
click at [704, 462] on link "+29 more" at bounding box center [695, 464] width 42 height 12
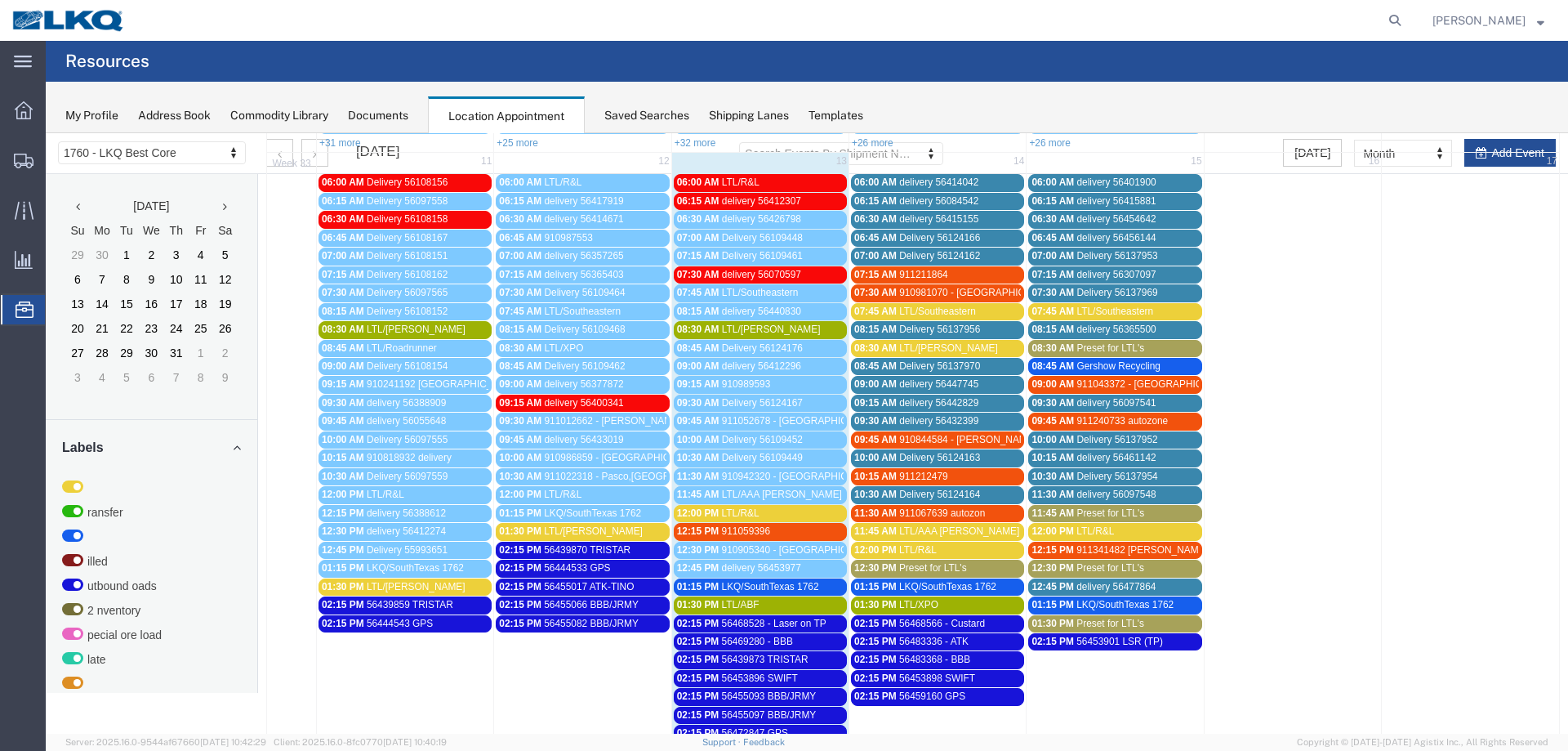
scroll to position [327, 0]
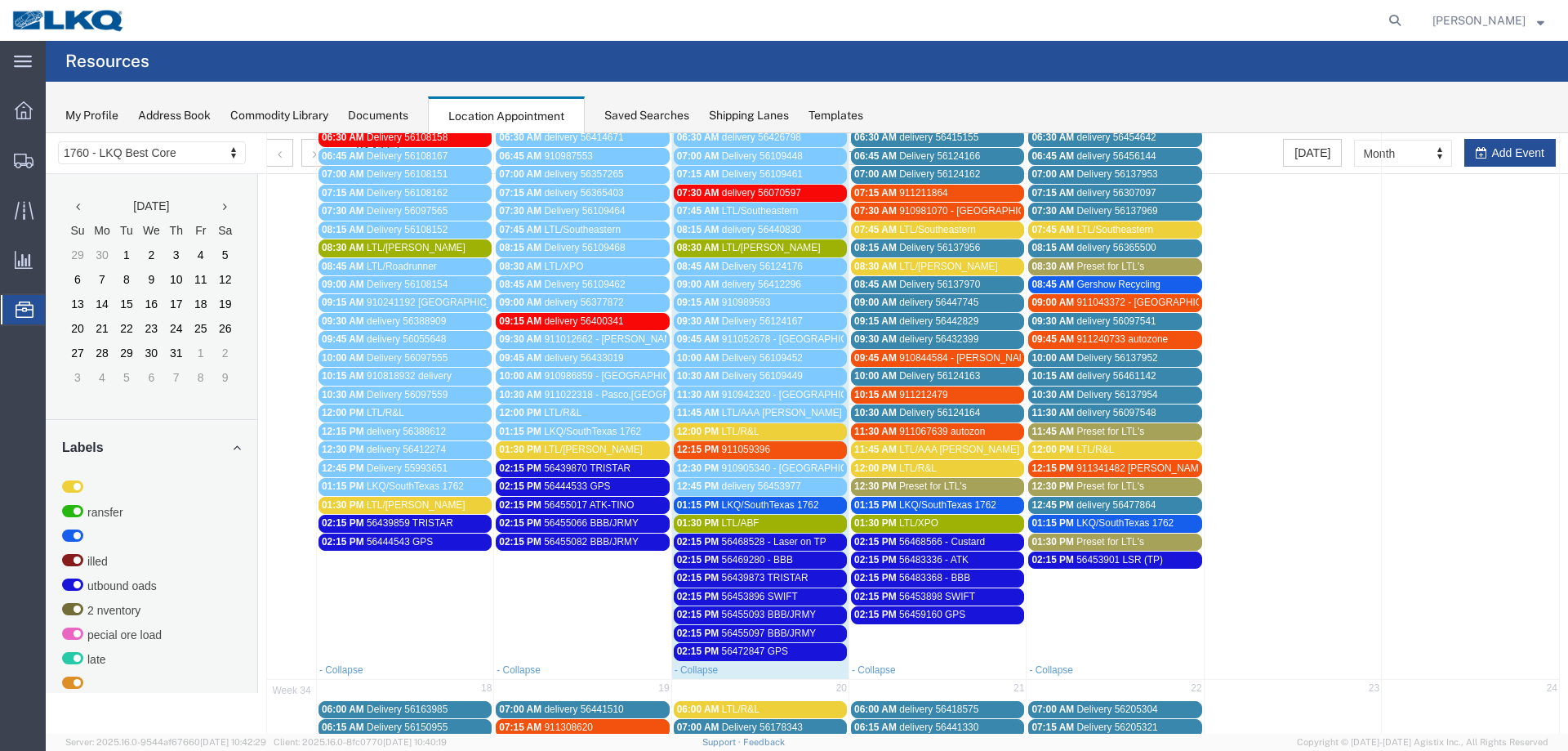
click at [913, 615] on span "56459160 GPS" at bounding box center [932, 615] width 66 height 12
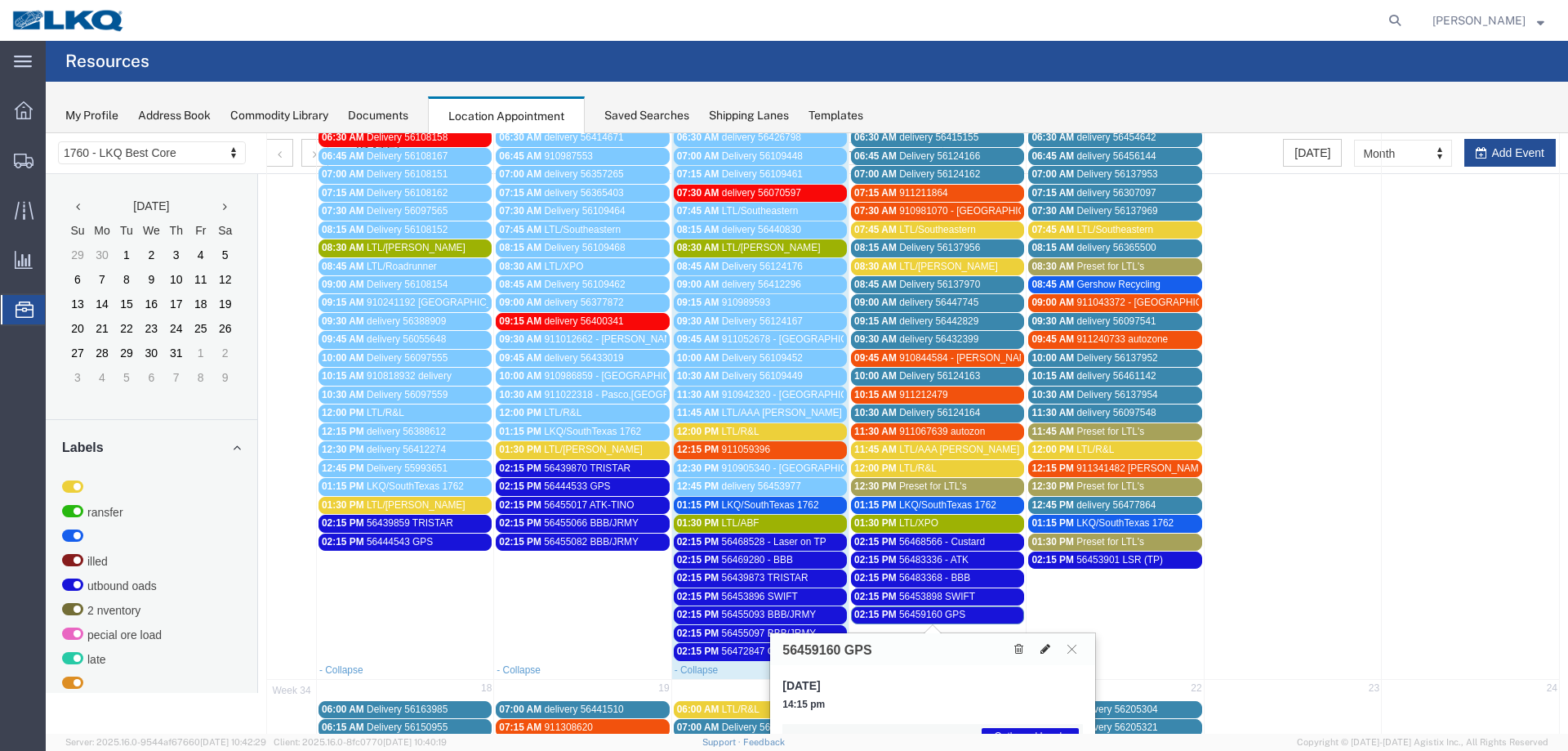
click at [1048, 646] on icon at bounding box center [1045, 648] width 10 height 12
select select "1"
select select "80"
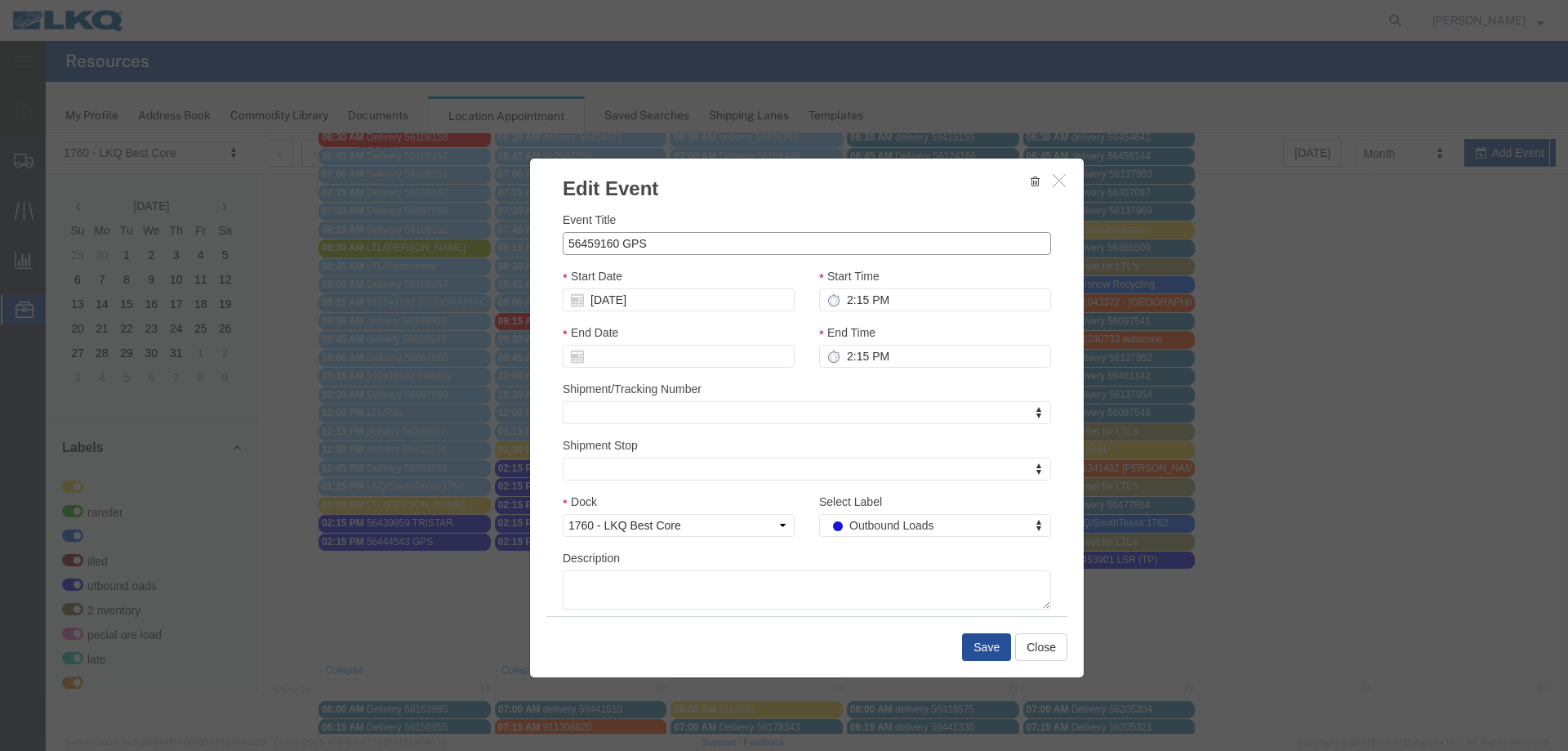
drag, startPoint x: 611, startPoint y: 243, endPoint x: 461, endPoint y: 238, distance: 150.1
click at [465, 240] on div "Edit Event Event Title 56459160 GPS Start Date [DATE] Start Time 2:15 PM End Da…" at bounding box center [806, 434] width 1523 height 600
paste input "56488418"
type input "56488418 GPS"
click at [978, 646] on button "Save" at bounding box center [986, 646] width 49 height 28
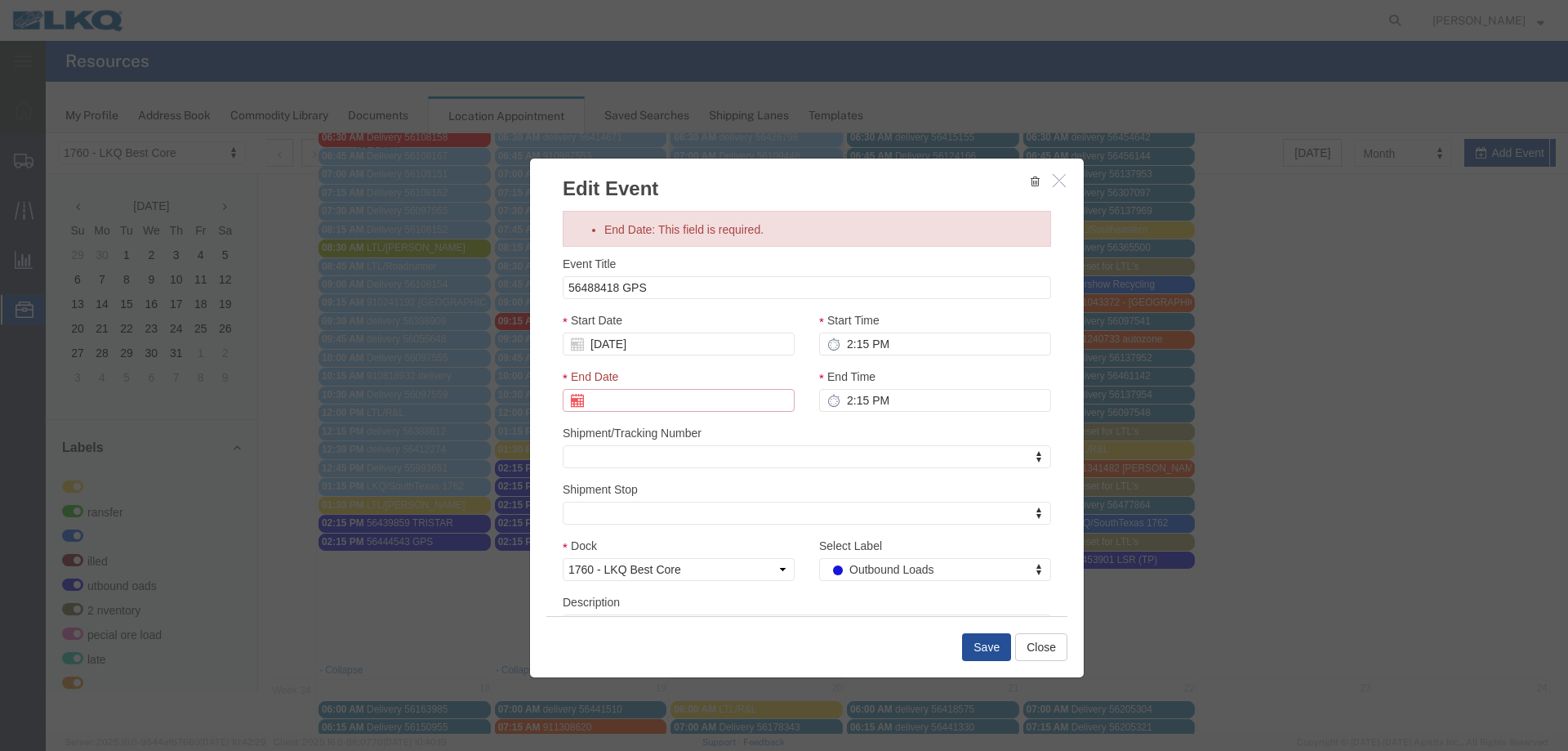
click at [681, 394] on input "End Date: This field is required." at bounding box center [678, 401] width 232 height 23
click at [670, 522] on td "14" at bounding box center [673, 526] width 24 height 24
click at [973, 643] on button "Save" at bounding box center [986, 646] width 49 height 28
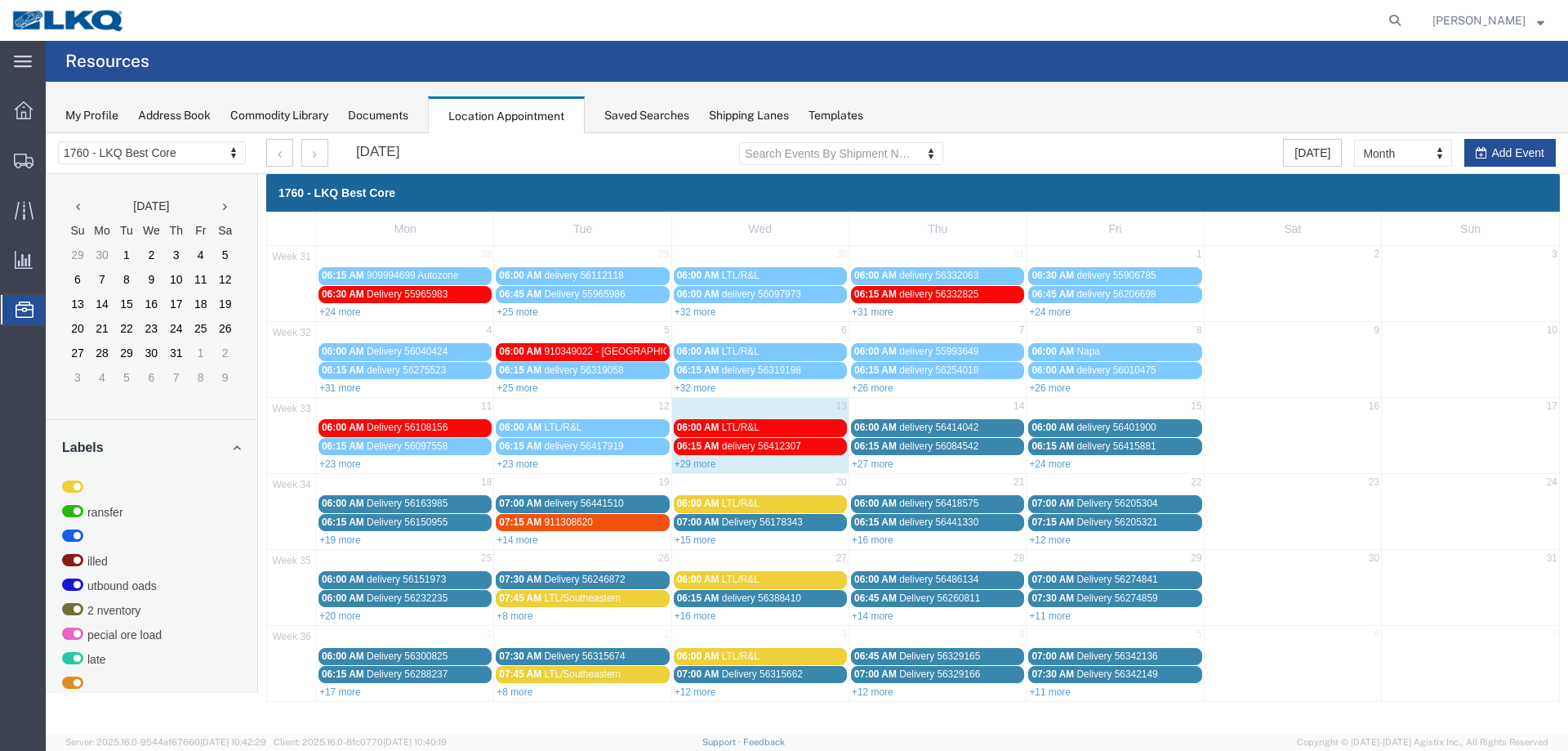
scroll to position [0, 0]
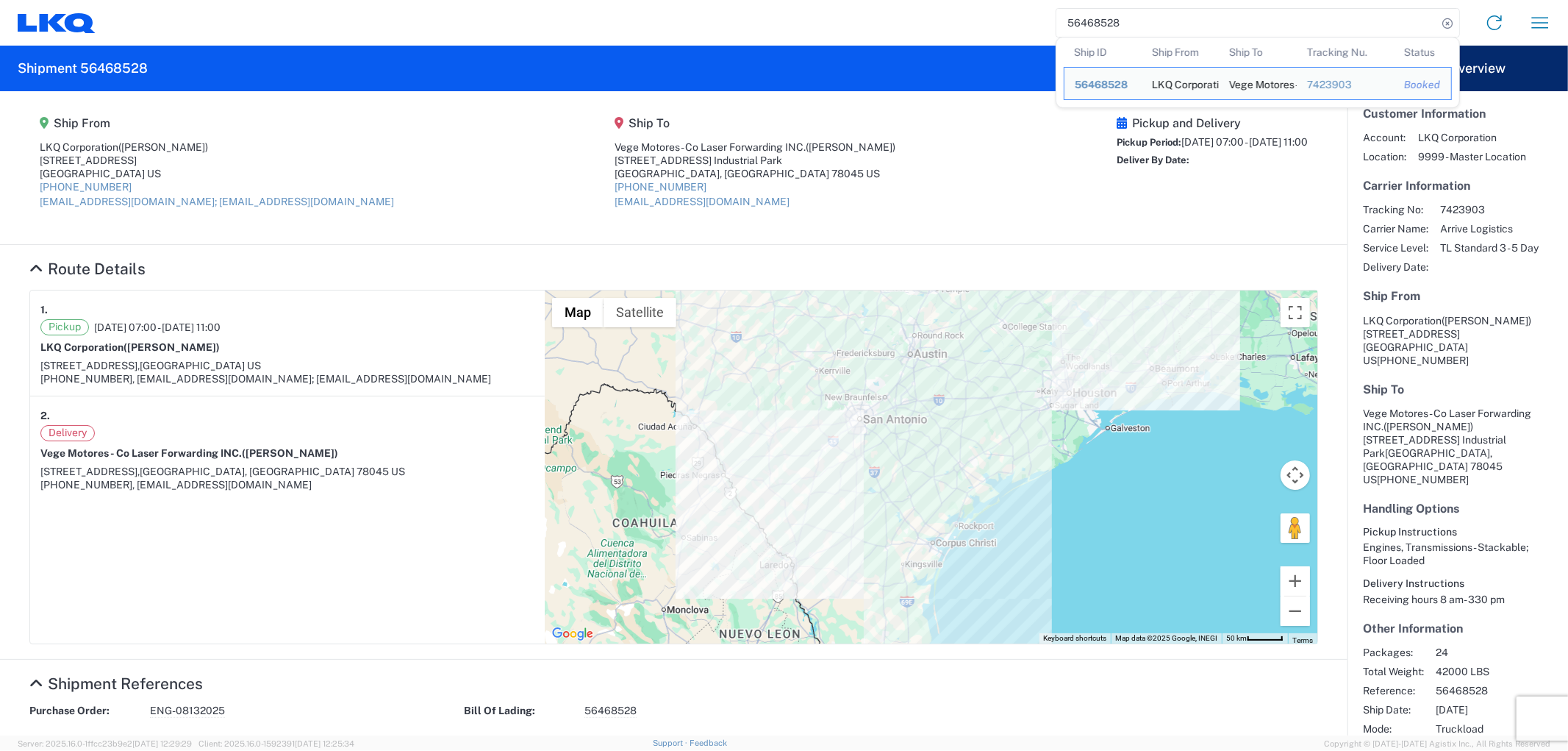
drag, startPoint x: 1092, startPoint y: 24, endPoint x: 1013, endPoint y: 17, distance: 79.3
click at [1018, 20] on div "56468528 Ship ID Ship From Ship To Tracking Nu. Status Ship ID 56468528 Ship Fr…" at bounding box center [829, 23] width 1467 height 36
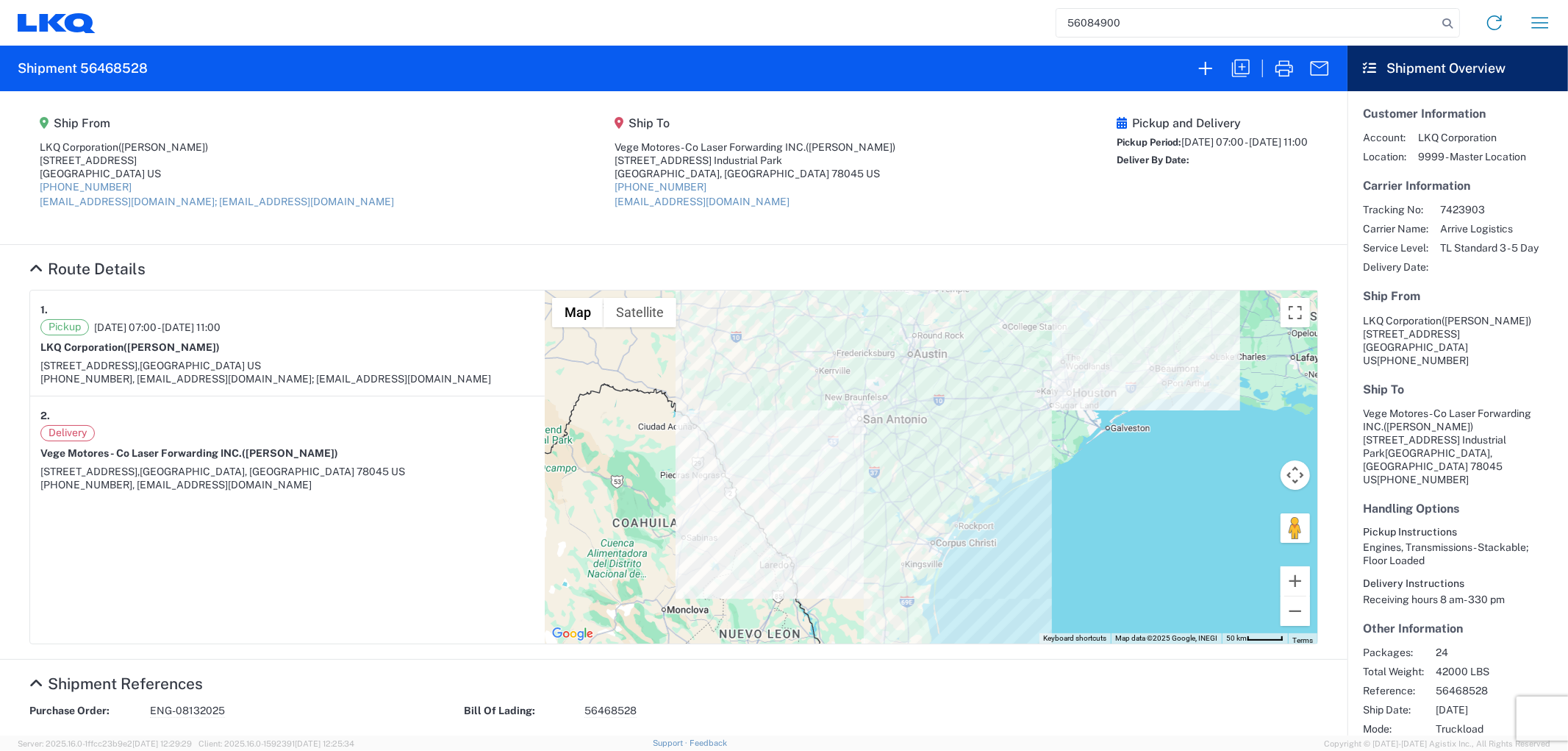
type input "56084900"
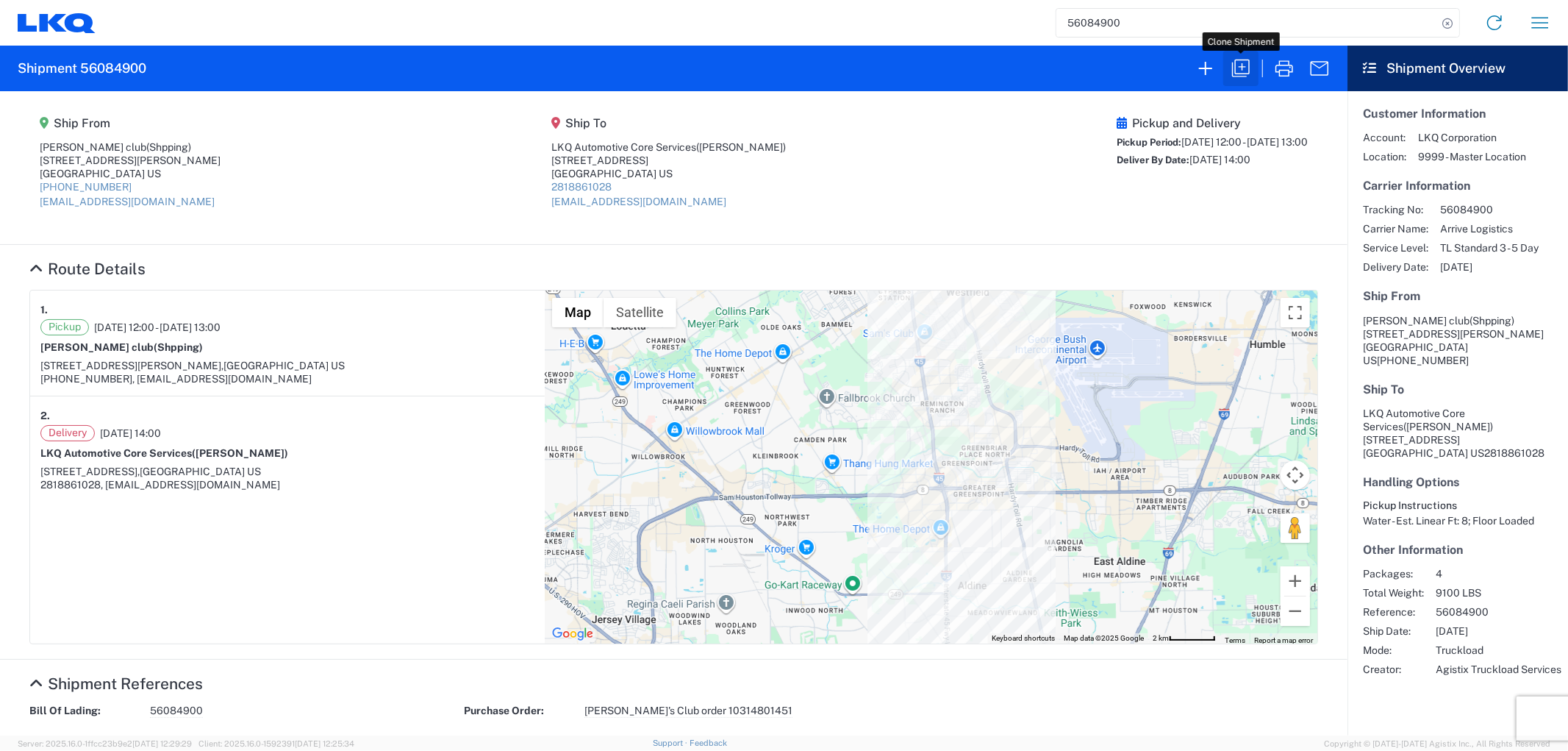
click at [1237, 68] on icon "button" at bounding box center [1240, 68] width 24 height 24
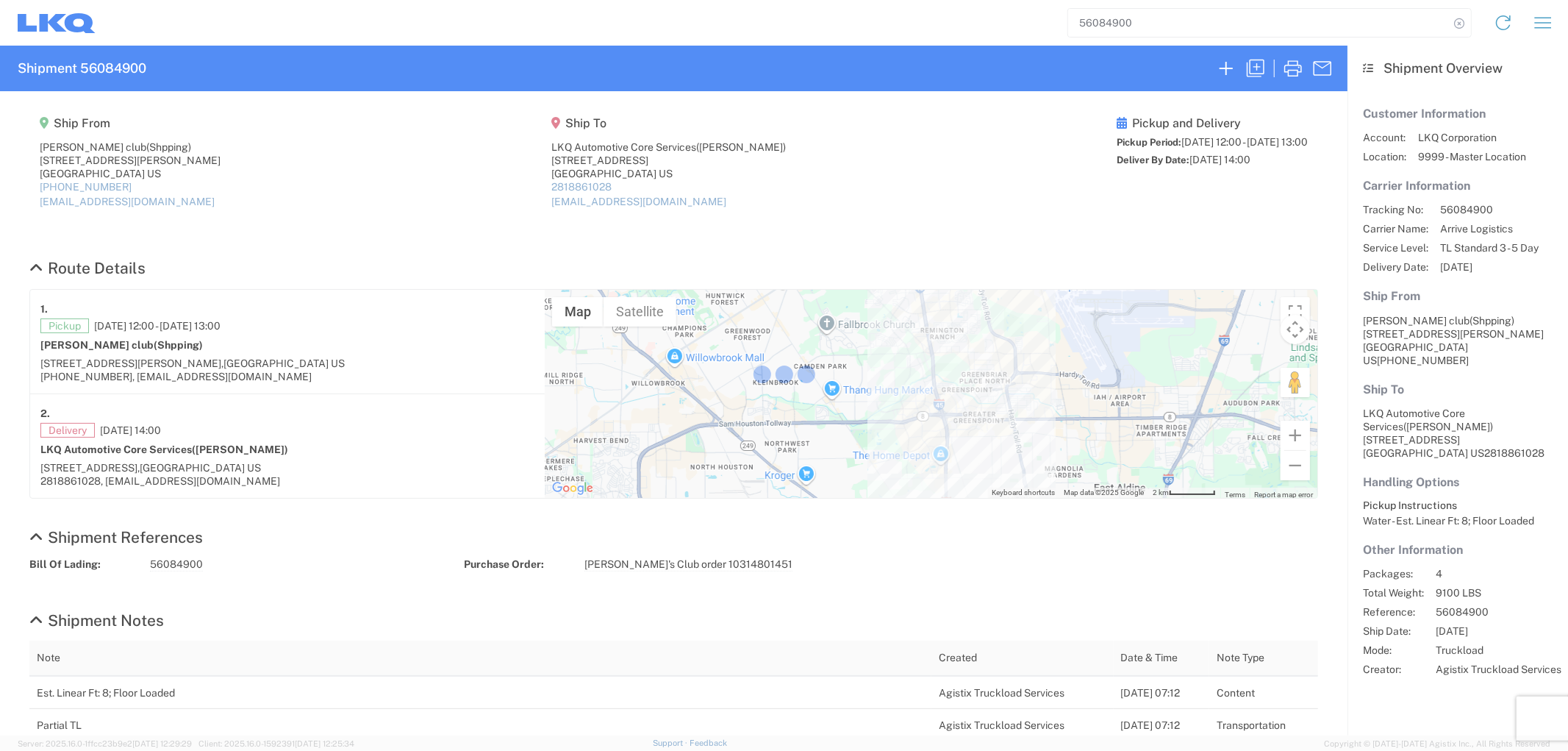
select select "FLBD"
select select "PARTIAL_TL"
select select "TX"
select select "US"
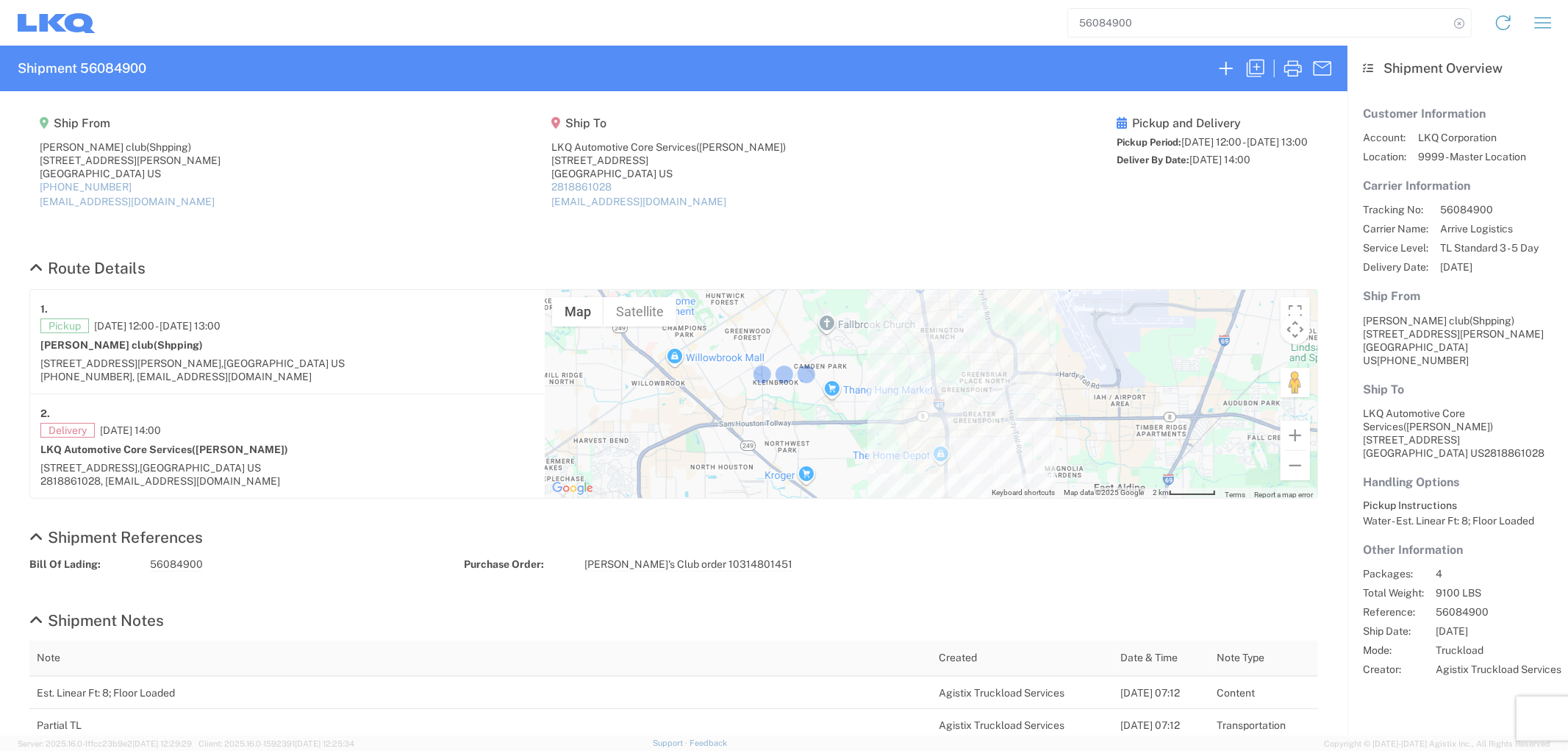
select select "LBS"
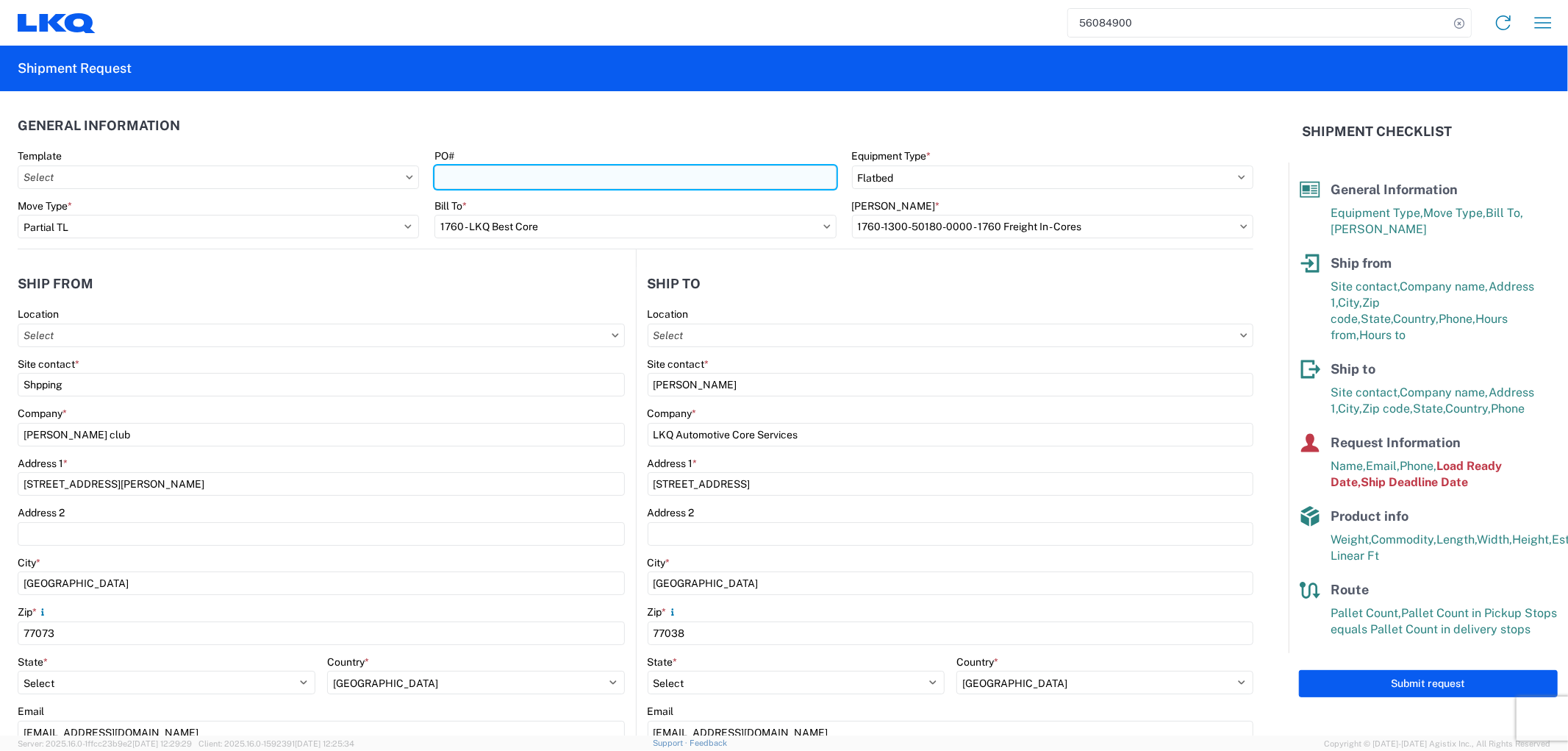
click at [556, 182] on input "PO#" at bounding box center [635, 177] width 402 height 24
click at [485, 179] on input "PO#" at bounding box center [635, 177] width 402 height 24
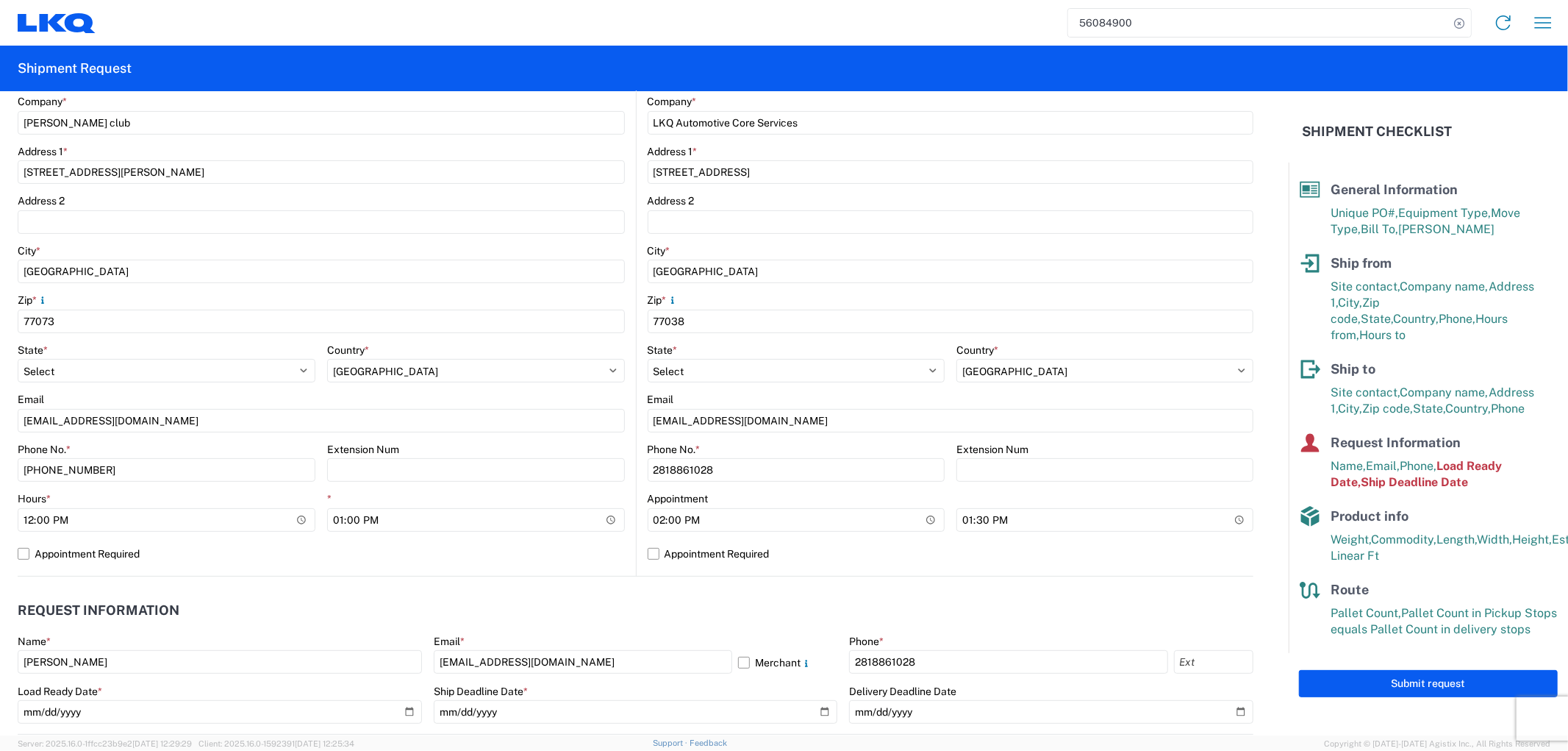
scroll to position [327, 0]
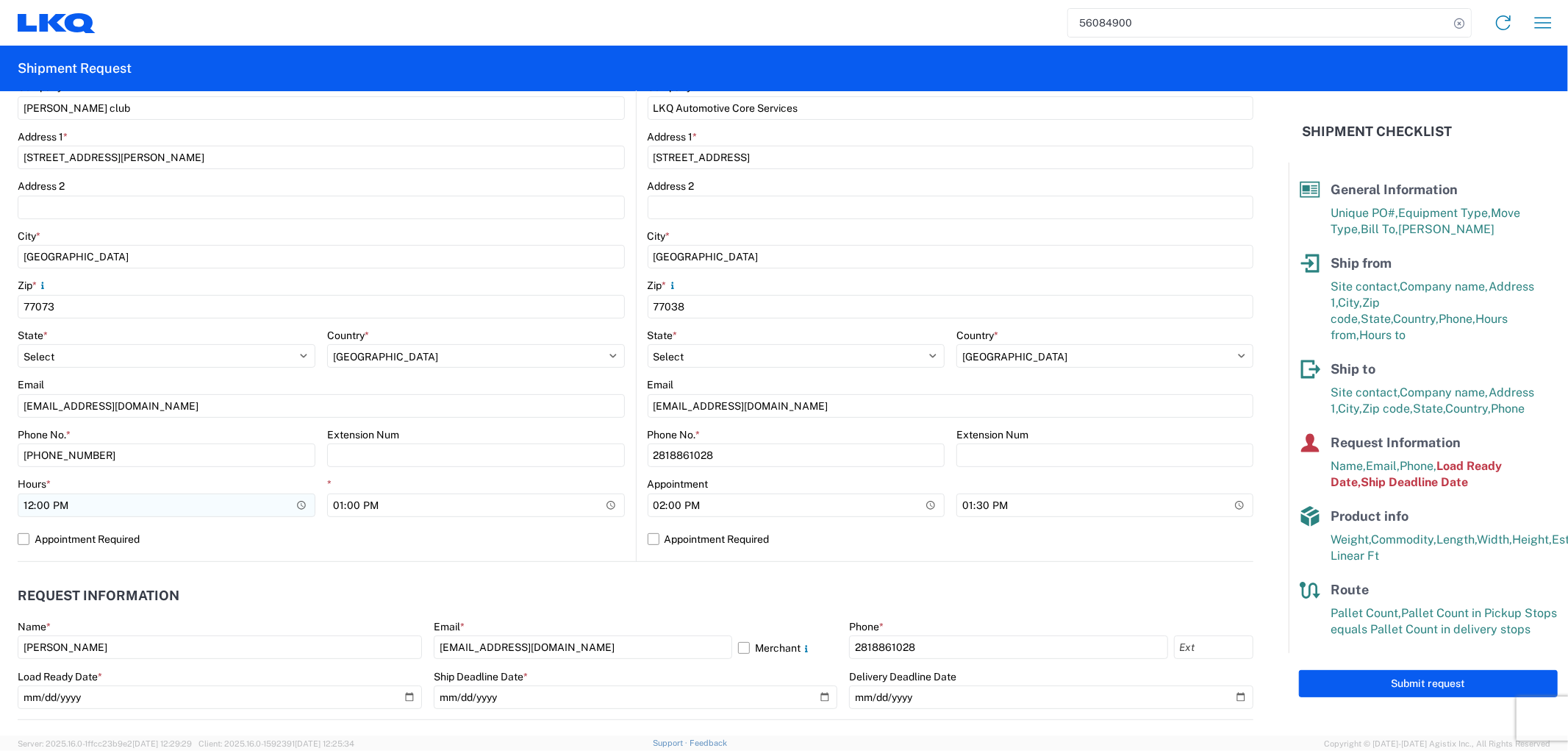
type input "Sam's Club-08142025"
click at [93, 505] on input "12:00:00" at bounding box center [166, 504] width 298 height 24
type input "09:00"
click at [341, 506] on input "13:00:00" at bounding box center [476, 504] width 298 height 24
type input "11:00"
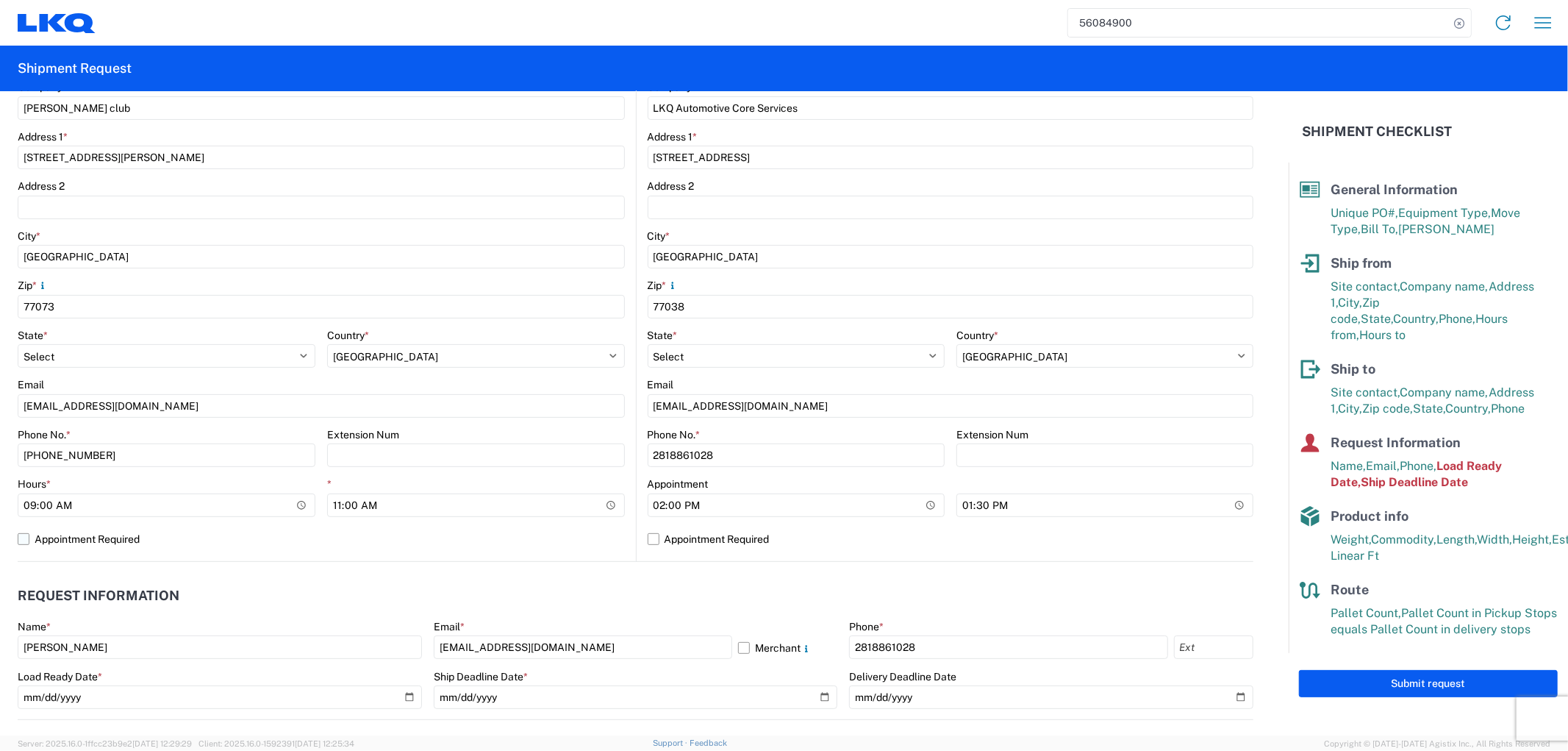
click at [328, 546] on label "Appointment Required" at bounding box center [321, 538] width 607 height 24
click at [0, 0] on input "Appointment Required" at bounding box center [0, 0] width 0 height 0
select select "US"
click at [43, 531] on label "Appointment Required" at bounding box center [321, 538] width 607 height 24
click at [0, 0] on input "Appointment Required" at bounding box center [0, 0] width 0 height 0
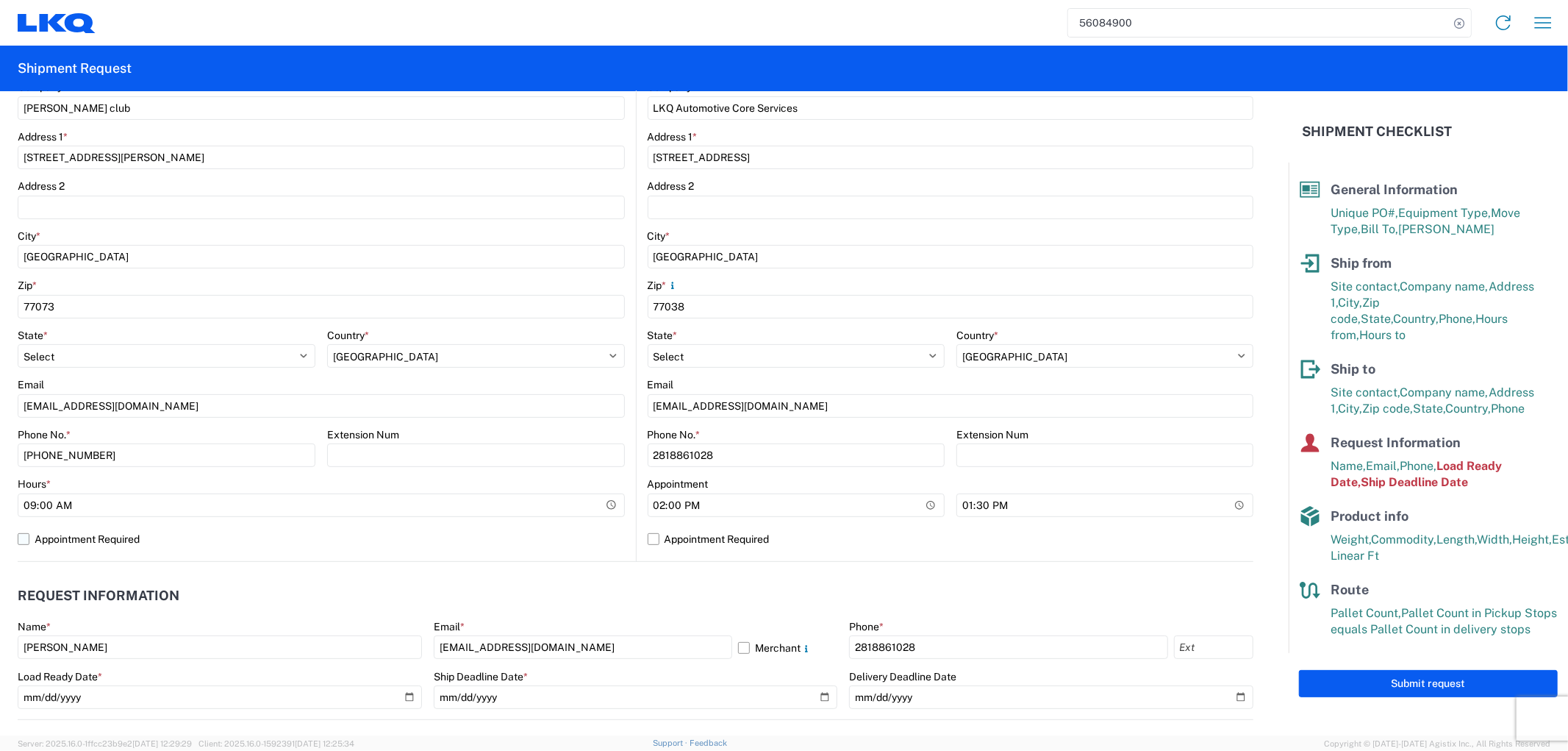
select select "TX"
select select "US"
click at [696, 508] on input "14:00:00" at bounding box center [795, 504] width 297 height 24
type input "09:00"
click at [975, 498] on input "13:30:00" at bounding box center [1105, 504] width 297 height 24
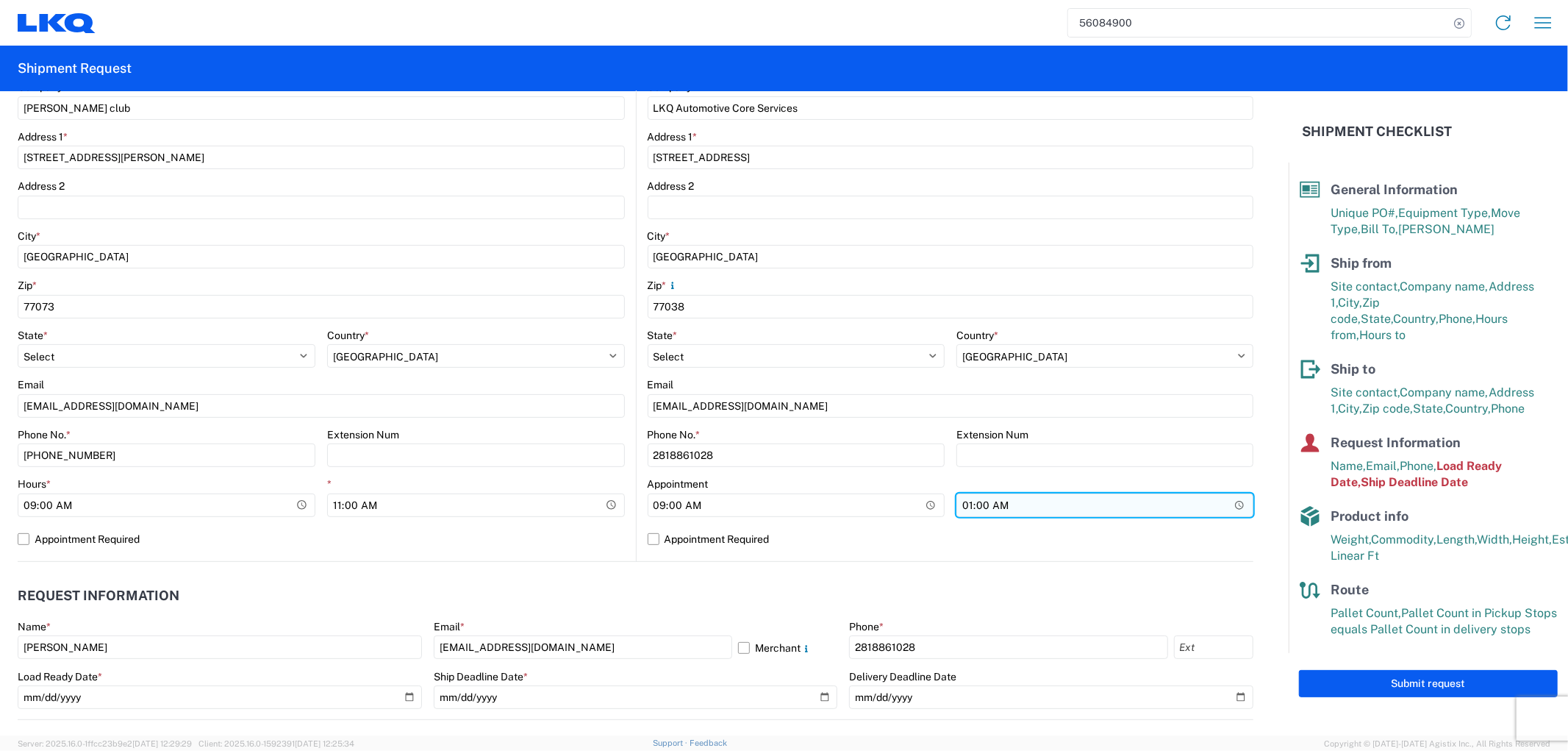
type input "13:00"
click at [888, 524] on agx-form-control-wrapper-v2 "Appointment 09:00" at bounding box center [795, 502] width 297 height 50
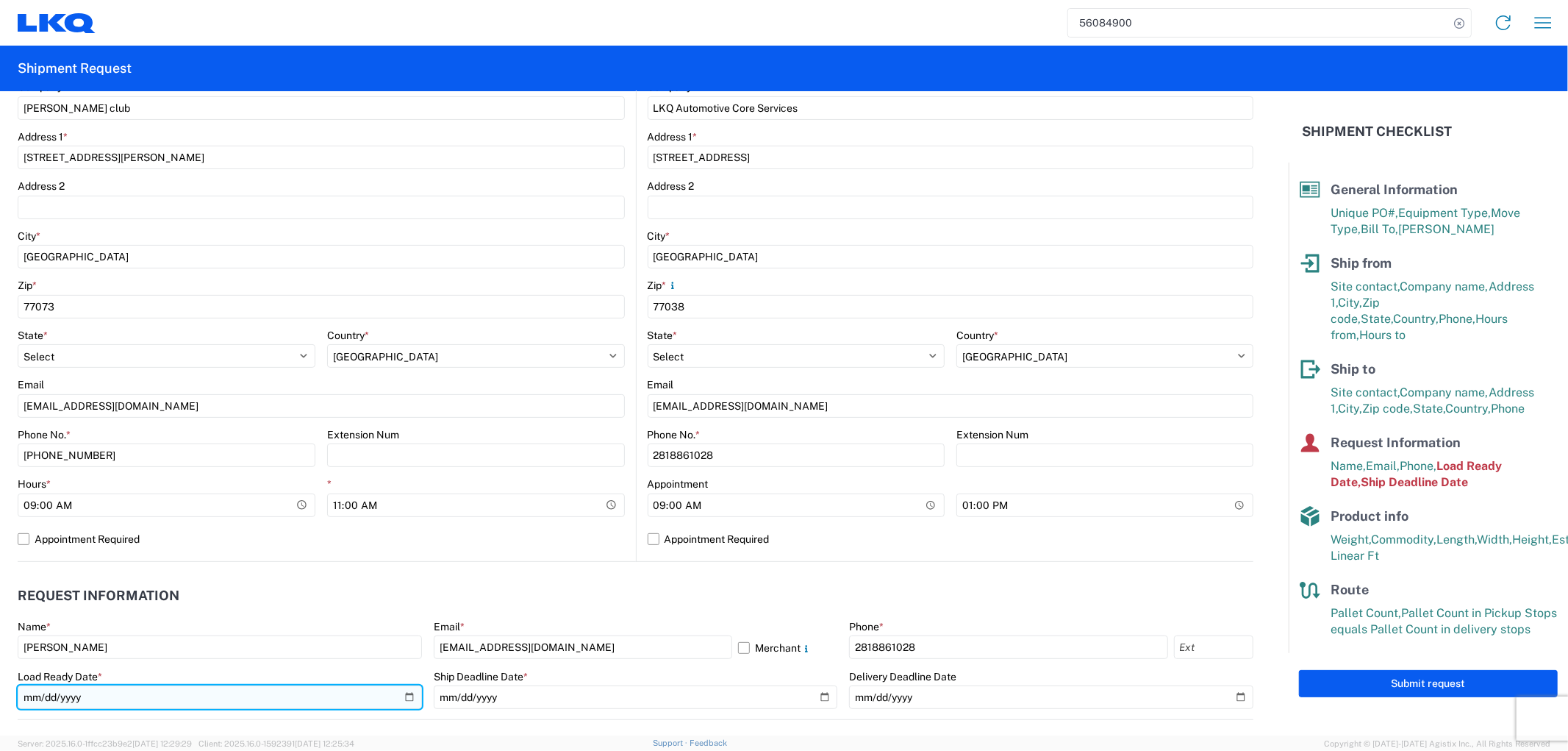
click at [400, 695] on input "2025-07-02" at bounding box center [220, 697] width 404 height 24
type input "2025-08-14"
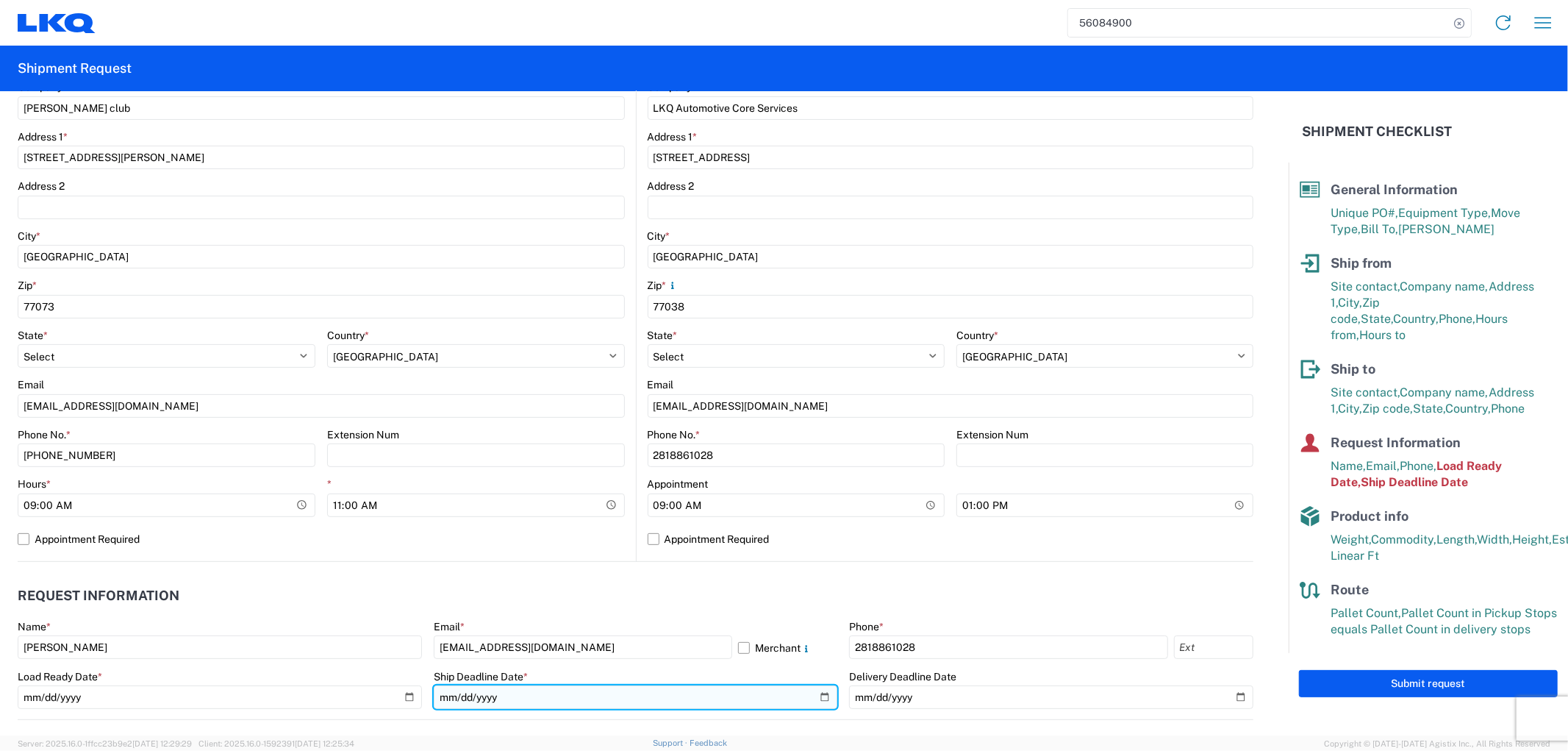
drag, startPoint x: 812, startPoint y: 694, endPoint x: 797, endPoint y: 621, distance: 74.5
click at [812, 693] on input "2025-07-02" at bounding box center [636, 697] width 404 height 24
type input "2025-08-14"
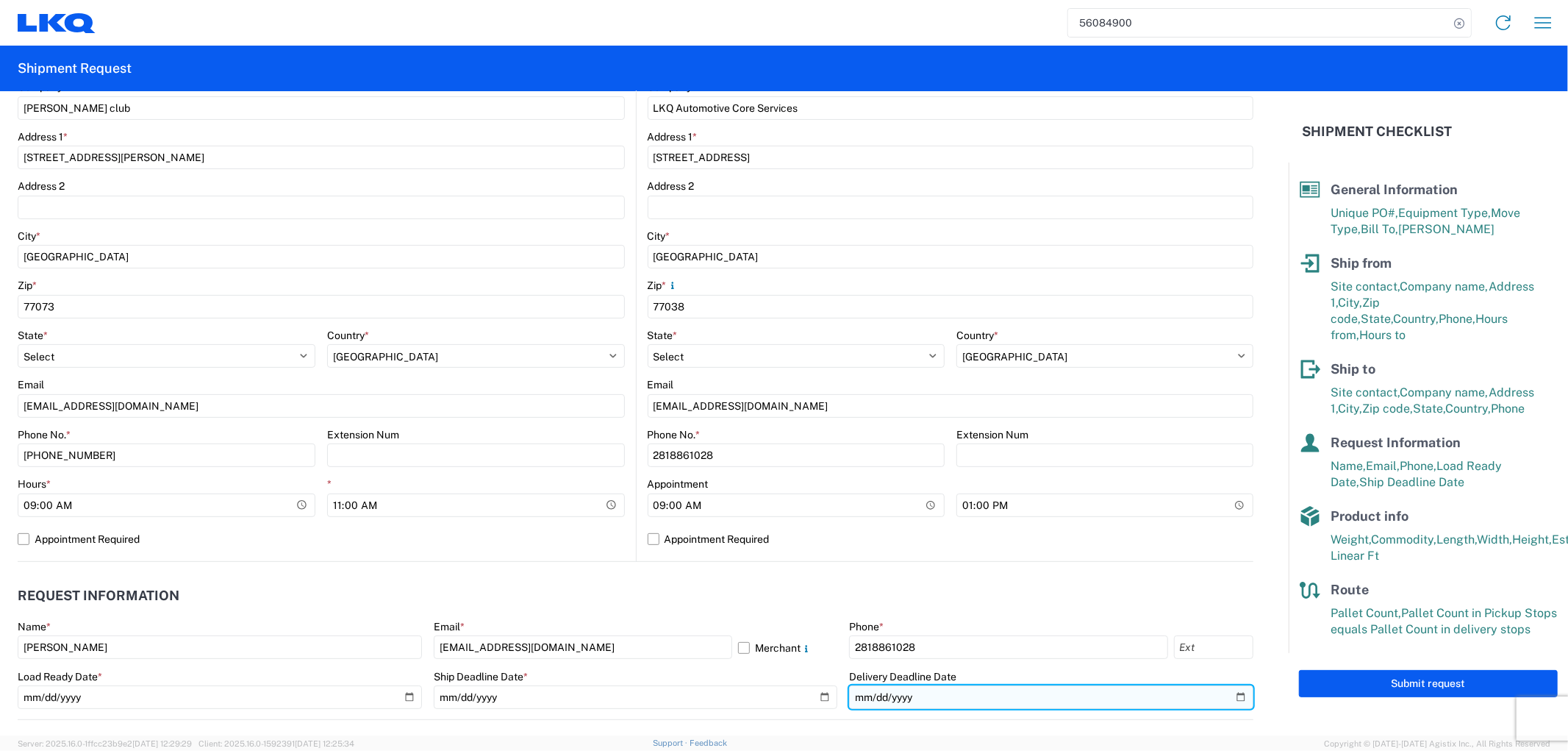
click at [1231, 694] on input "2025-07-02" at bounding box center [1051, 697] width 404 height 24
type input "2025-08-14"
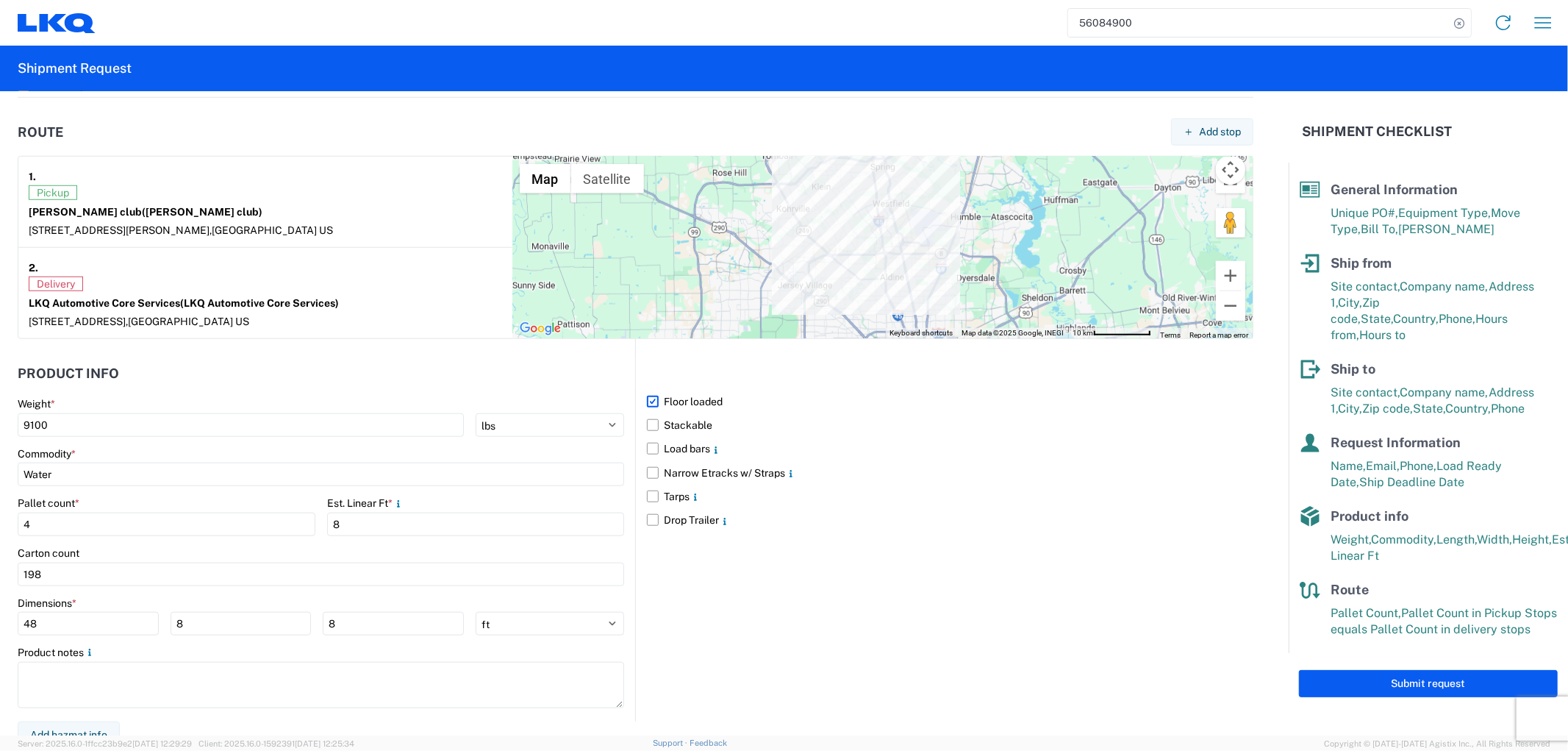
scroll to position [1120, 0]
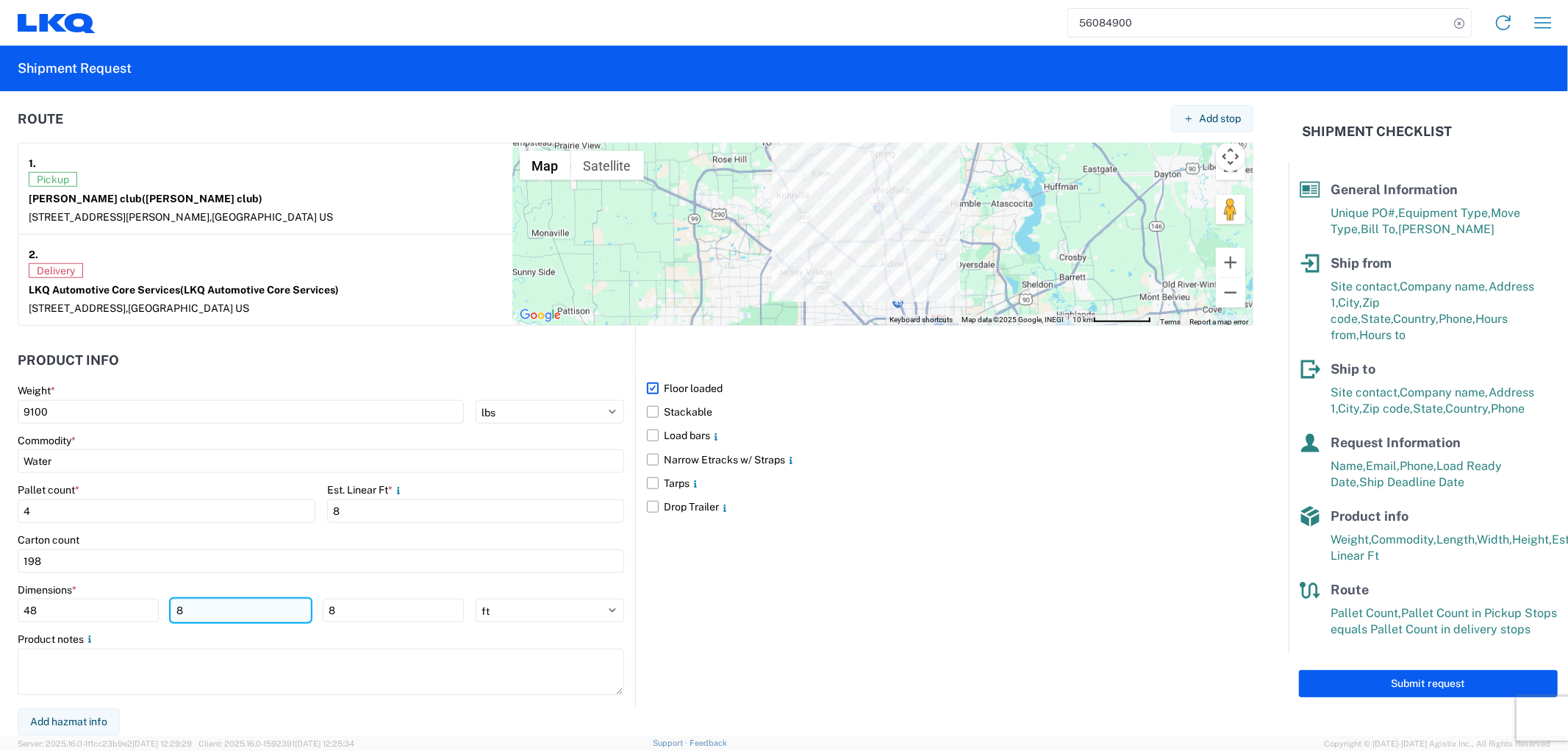
click at [241, 612] on input "8" at bounding box center [241, 610] width 141 height 24
type input "40"
click at [350, 609] on input "8" at bounding box center [393, 610] width 141 height 24
type input "45"
click at [751, 666] on div "Floor loaded Stackable Load bars Narrow Etracks w/ Straps Tarps Drop Trailer" at bounding box center [944, 517] width 618 height 382
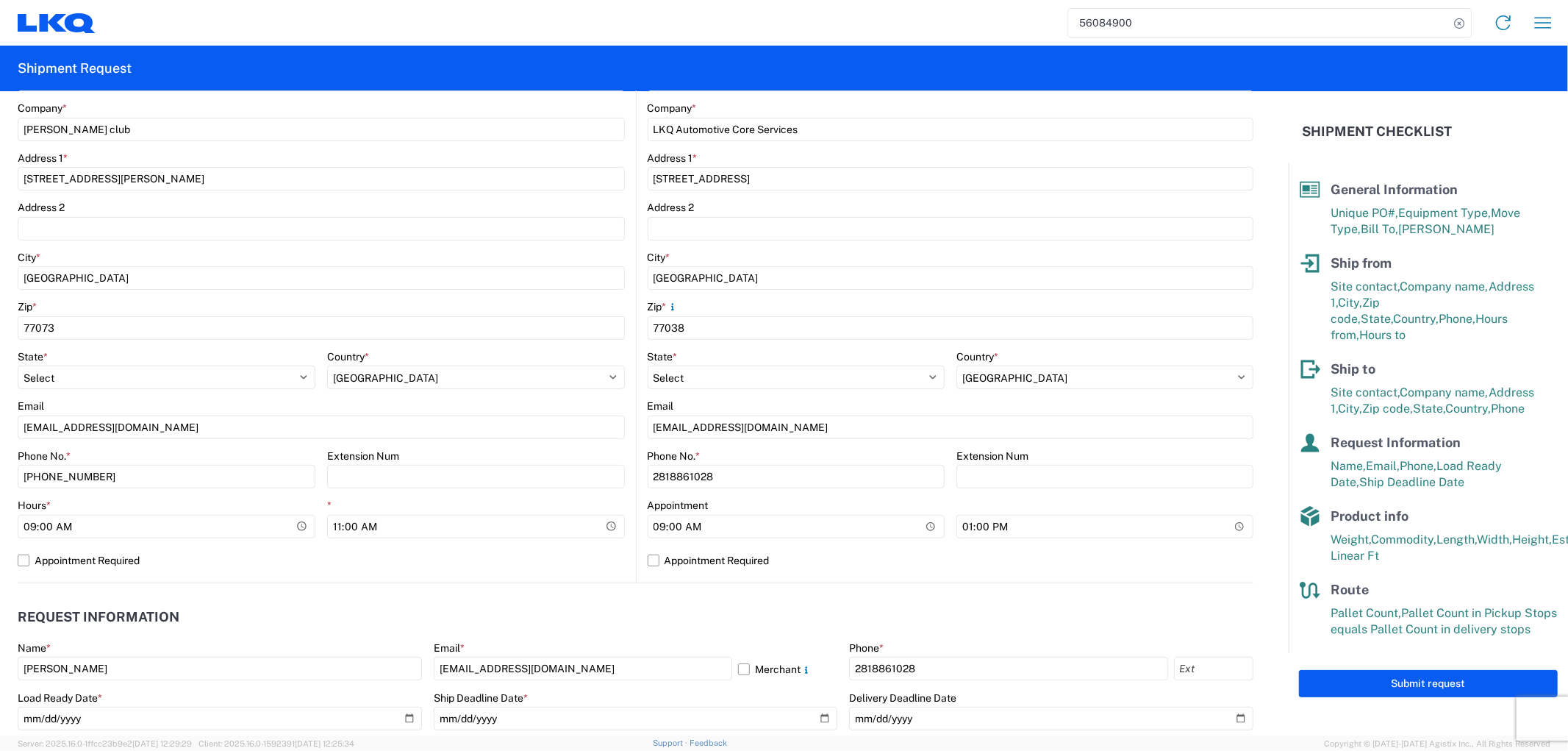
scroll to position [139, 0]
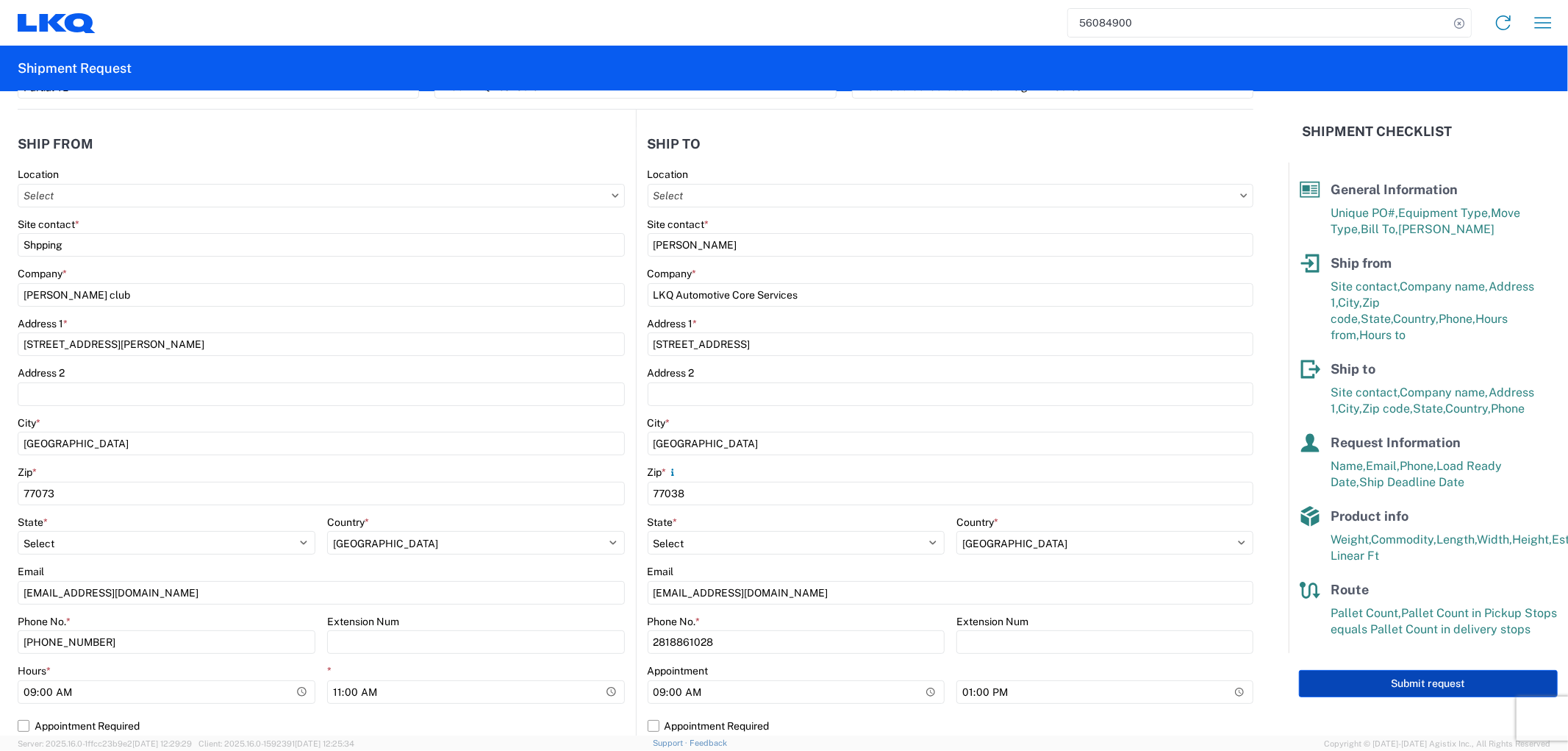
click at [1340, 673] on button "Submit request" at bounding box center [1428, 683] width 259 height 27
